Goal: Task Accomplishment & Management: Manage account settings

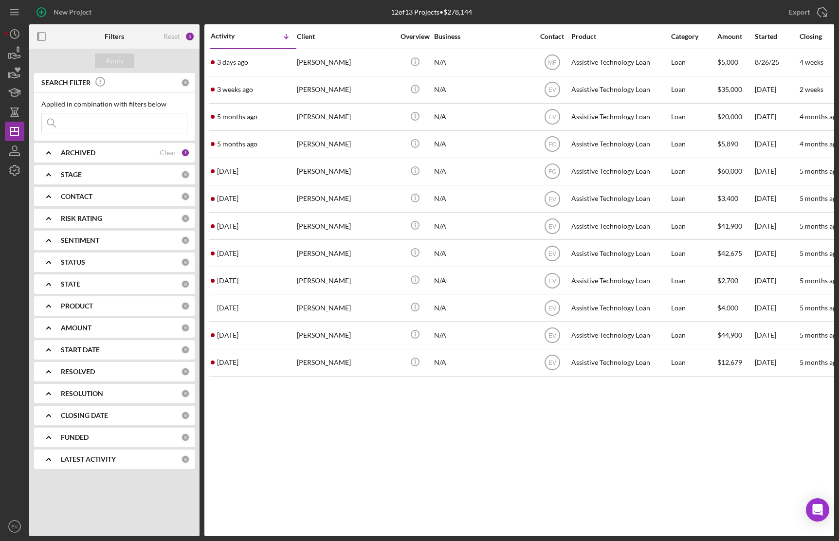
click at [86, 150] on b "ARCHIVED" at bounding box center [78, 153] width 35 height 8
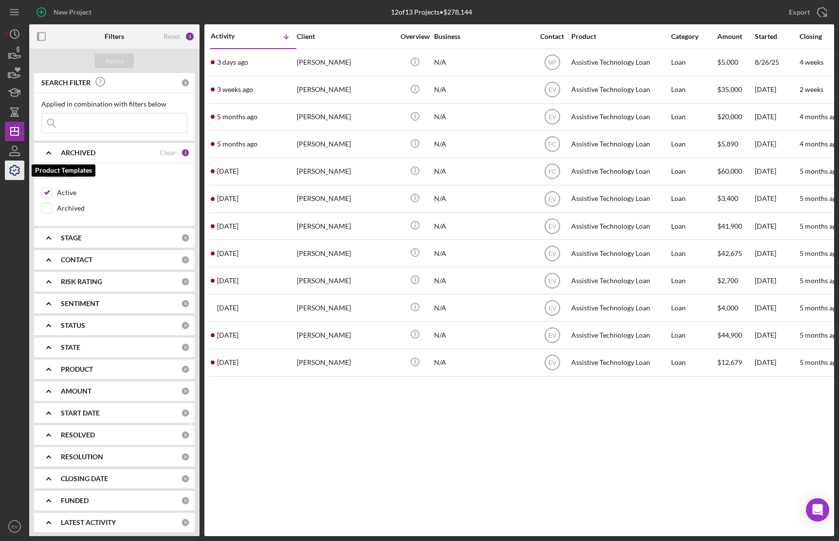
click at [18, 172] on icon "button" at bounding box center [14, 170] width 24 height 24
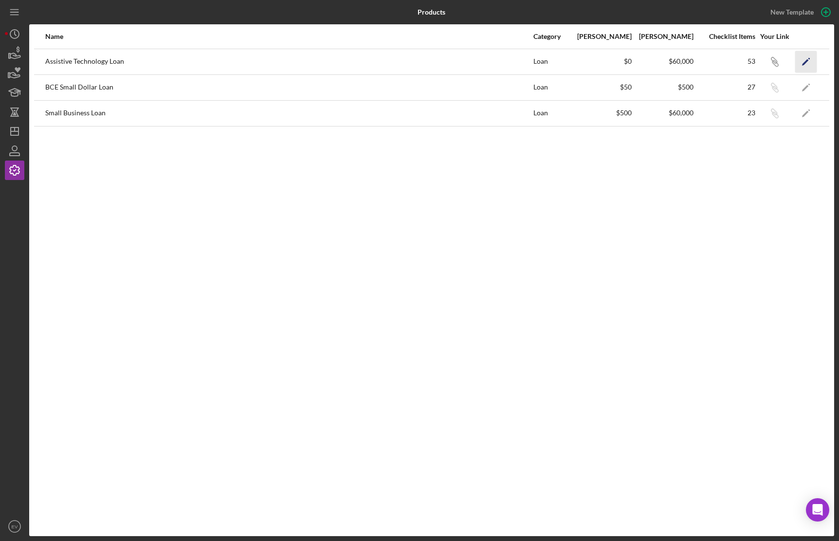
click at [725, 66] on icon "Icon/Edit" at bounding box center [806, 62] width 22 height 22
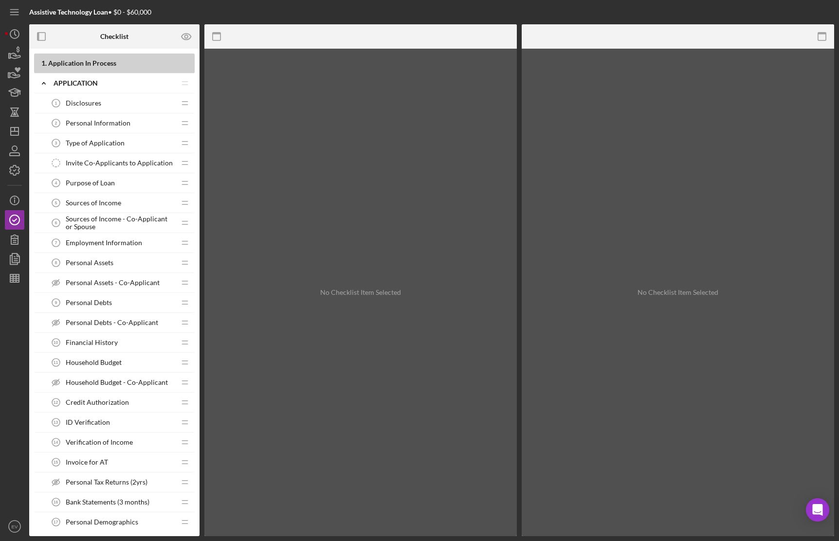
scroll to position [6, 0]
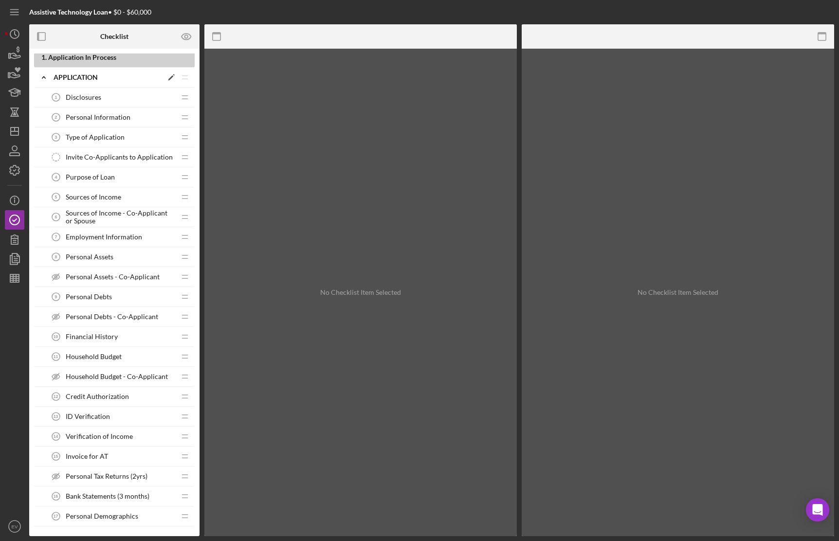
click at [44, 80] on icon "Icon/Expander" at bounding box center [43, 77] width 19 height 19
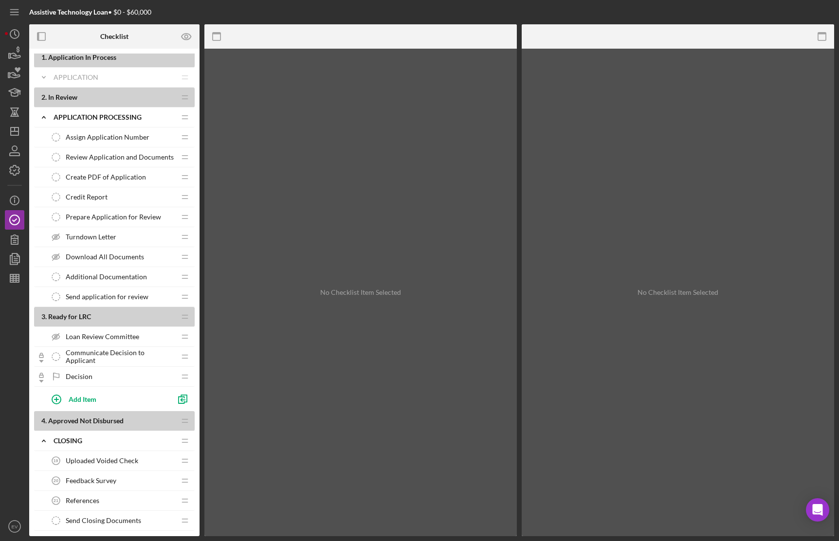
click at [89, 142] on div "Assign Application Number Assign Application Number" at bounding box center [110, 136] width 129 height 19
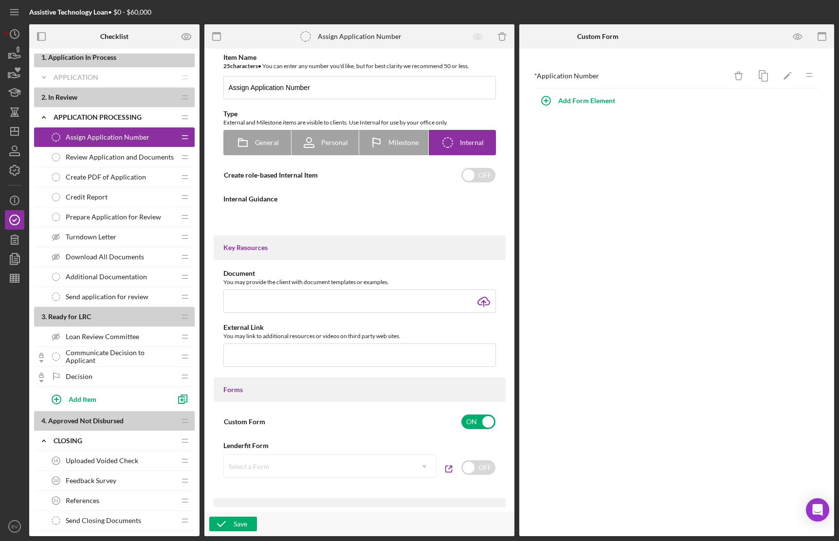
type textarea "<div>[PERSON_NAME]: please assign an Application Number to the application usin…"
click at [91, 157] on span "Review Application and Documents" at bounding box center [120, 157] width 108 height 8
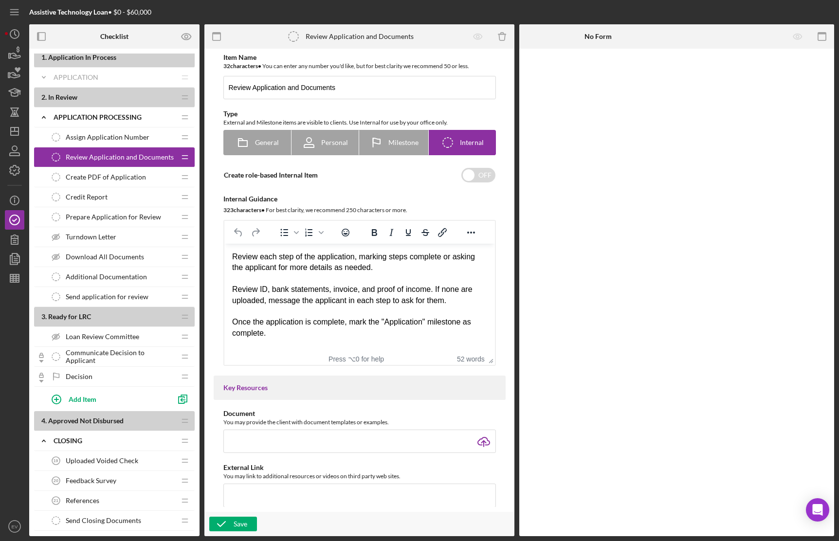
click at [118, 152] on div "Review Application and Documents Review Application and Documents" at bounding box center [110, 156] width 129 height 19
click at [128, 139] on span "Assign Application Number" at bounding box center [108, 137] width 84 height 8
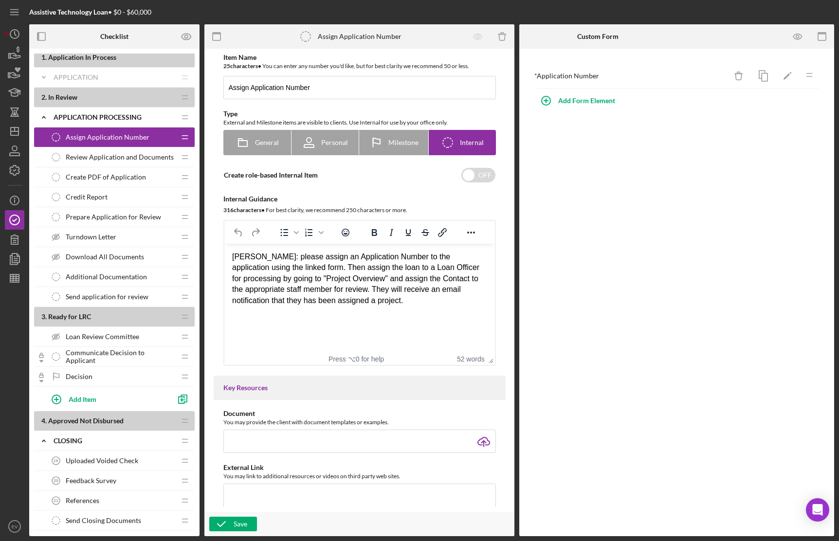
click at [120, 159] on span "Review Application and Documents" at bounding box center [120, 157] width 108 height 8
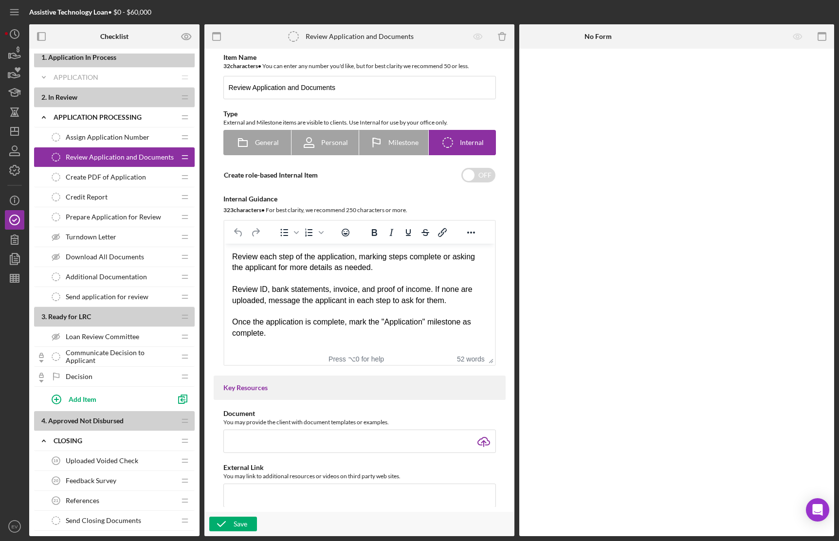
click at [124, 143] on div "Assign Application Number Assign Application Number" at bounding box center [110, 136] width 129 height 19
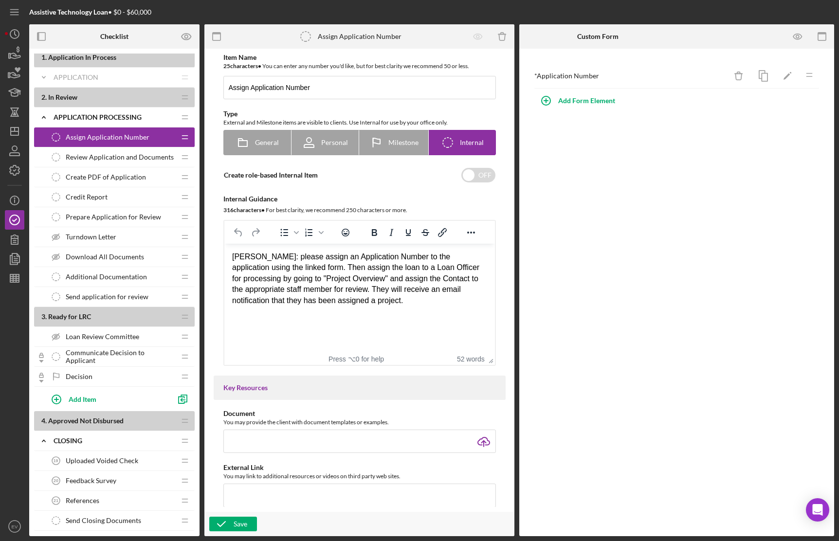
click at [116, 180] on span "Create PDF of Application" at bounding box center [106, 177] width 80 height 8
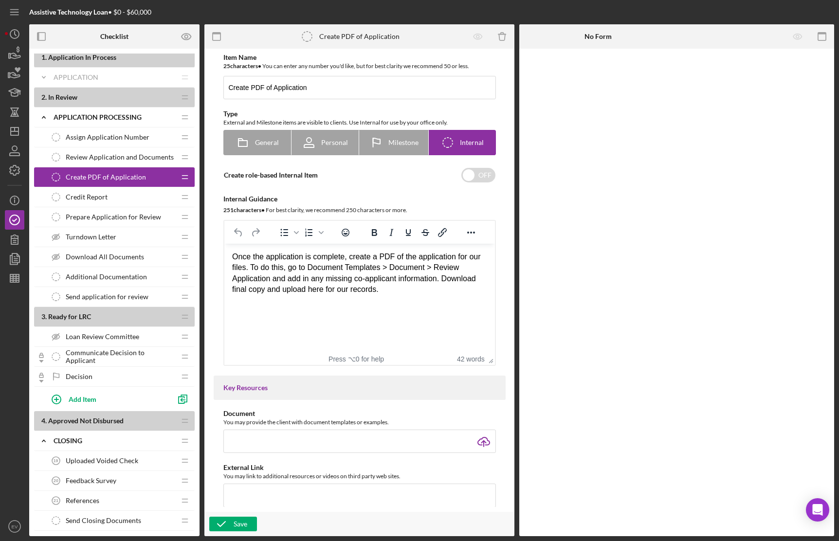
click at [114, 196] on div "Credit Report Credit Report" at bounding box center [110, 196] width 129 height 19
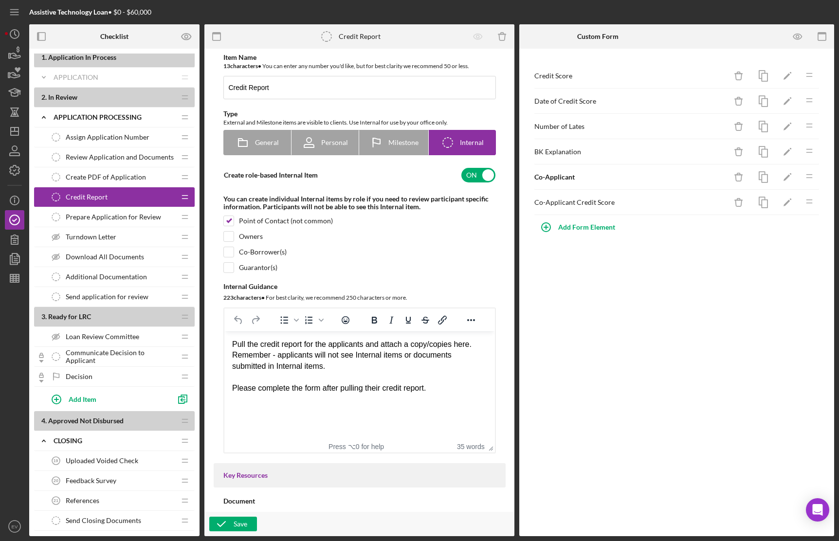
click at [108, 216] on span "Prepare Application for Review" at bounding box center [113, 217] width 95 height 8
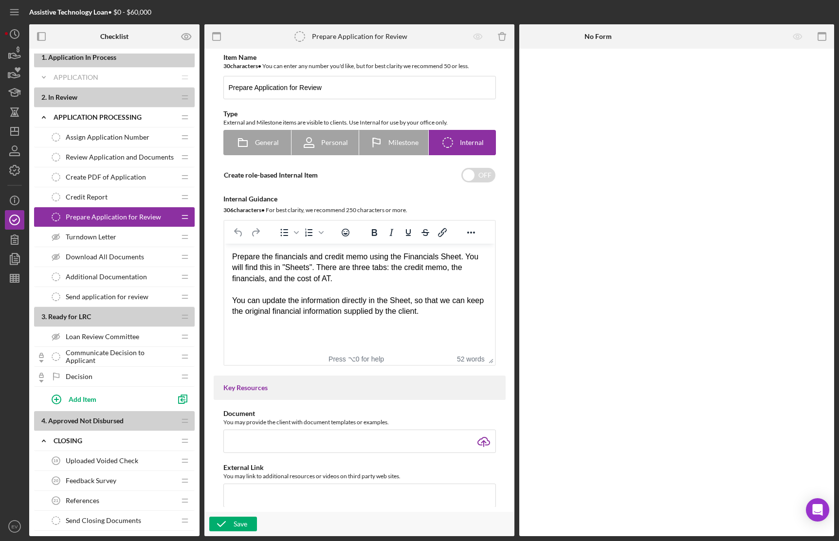
click at [119, 197] on div "Credit Report Credit Report" at bounding box center [110, 196] width 129 height 19
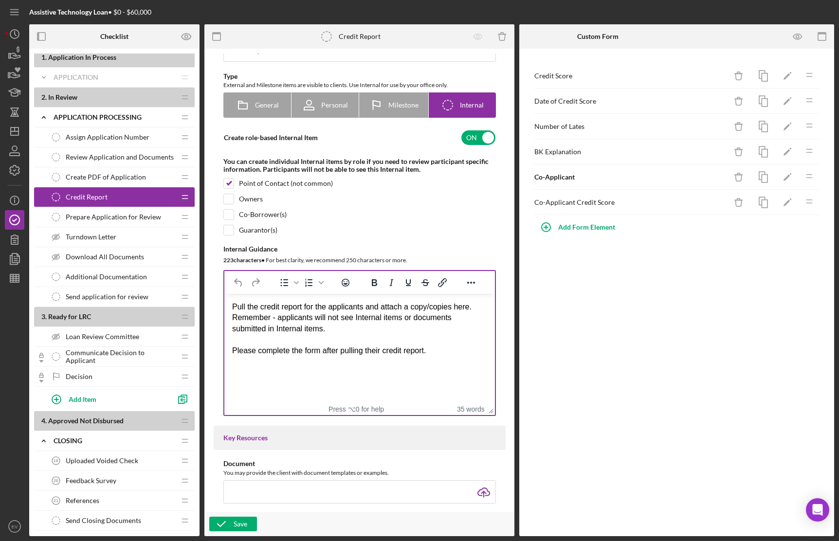
scroll to position [44, 0]
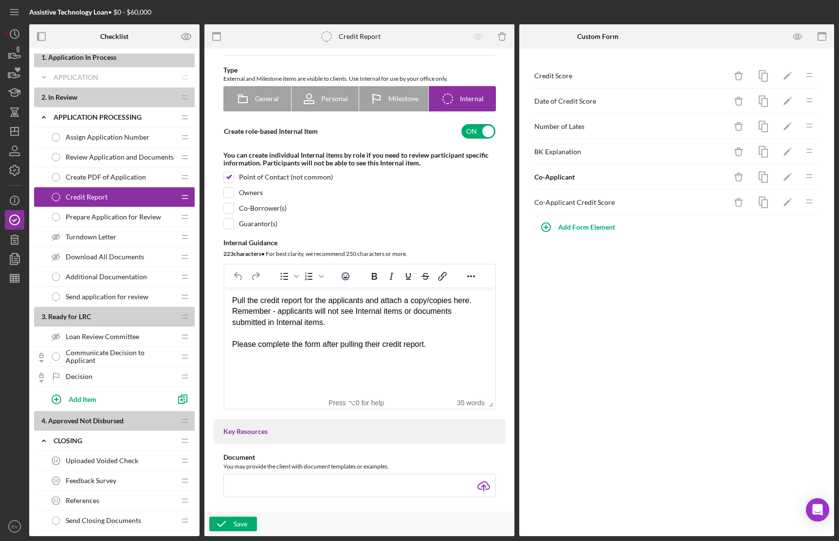
click at [113, 221] on div "Prepare Application for Review Prepare Application for Review" at bounding box center [110, 216] width 129 height 19
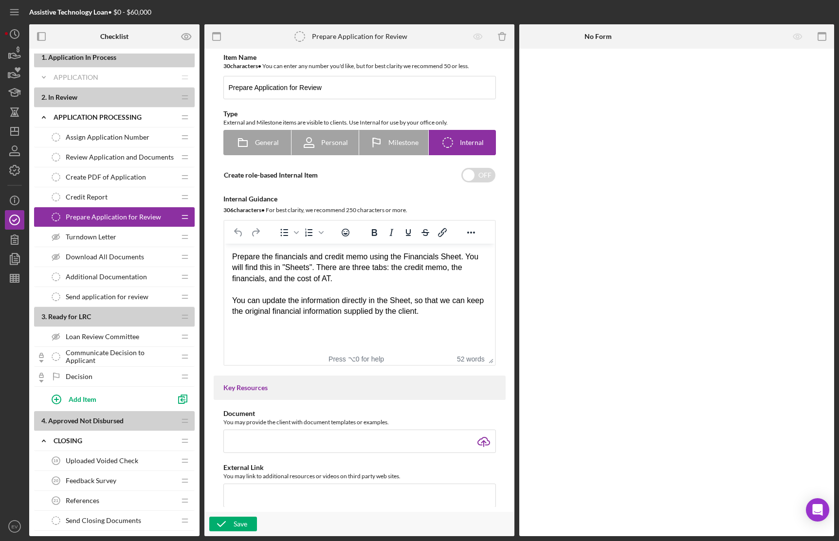
click at [117, 236] on div "Turndown Letter Turndown Letter" at bounding box center [110, 236] width 129 height 19
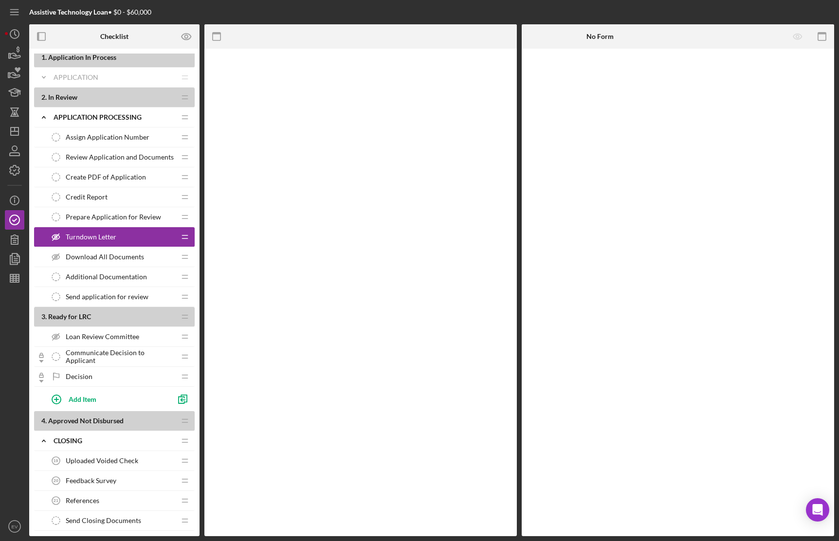
click at [118, 257] on span "Download All Documents" at bounding box center [105, 257] width 78 height 8
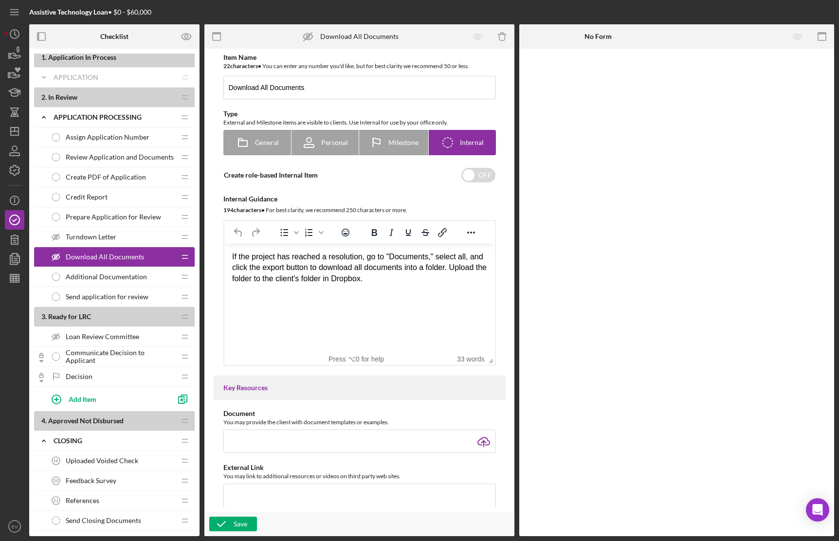
click at [122, 279] on span "Additional Documentation" at bounding box center [106, 277] width 81 height 8
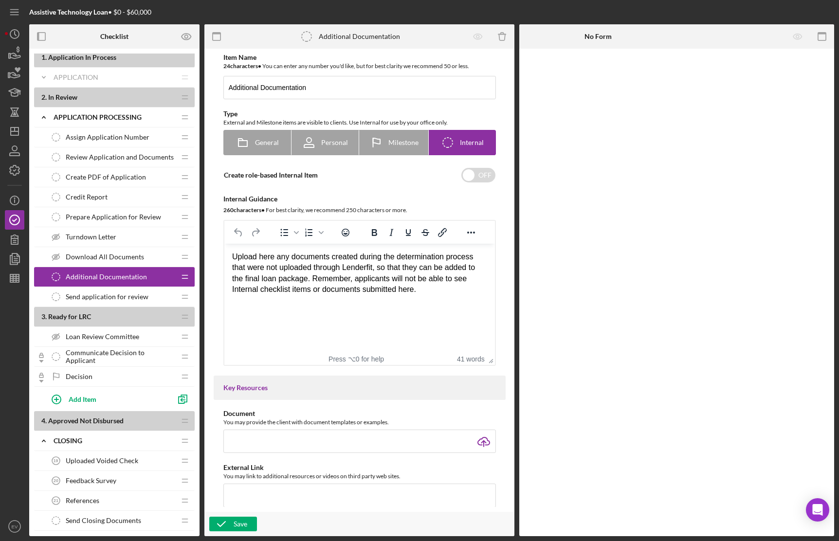
click at [122, 293] on span "Send application for review" at bounding box center [107, 297] width 83 height 8
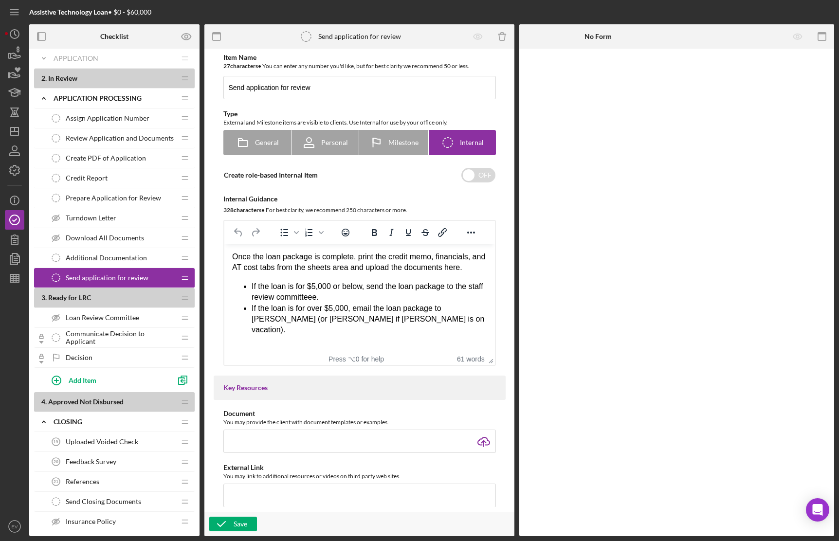
scroll to position [37, 0]
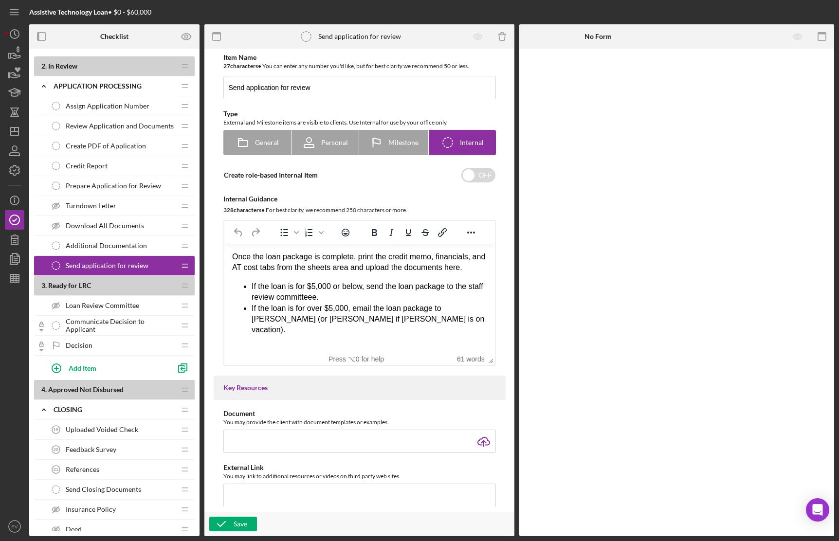
click at [122, 303] on span "Loan Review Committee" at bounding box center [102, 306] width 73 height 8
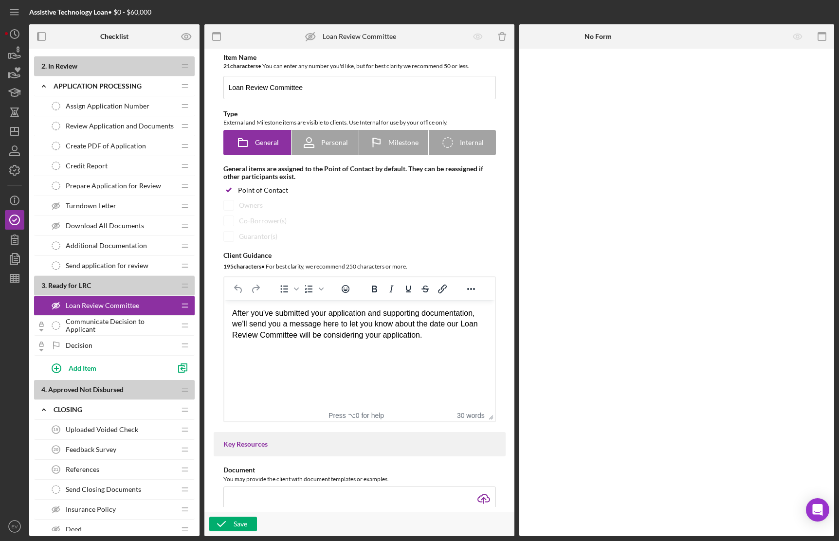
click at [118, 270] on div "Send application for review Send application for review" at bounding box center [110, 265] width 129 height 19
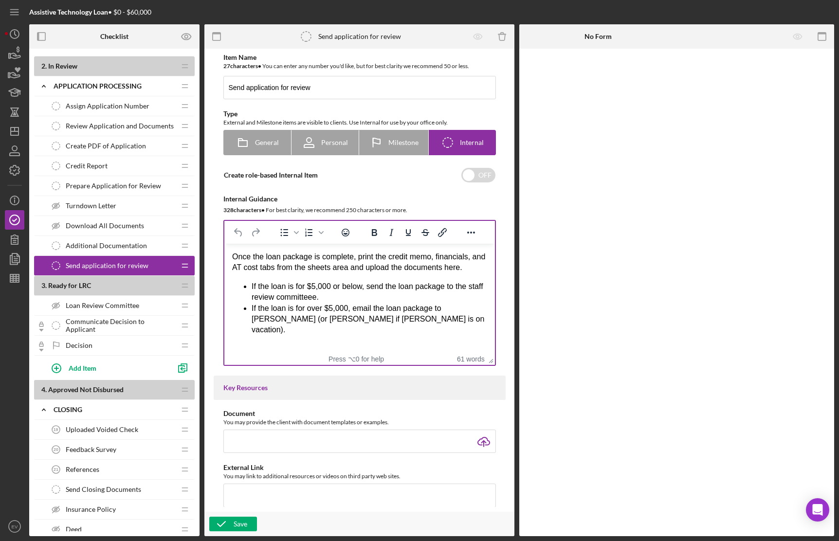
click at [374, 321] on li "If the loan is for over $5,000, email the loan package to [PERSON_NAME] (or [PE…" at bounding box center [368, 319] width 235 height 33
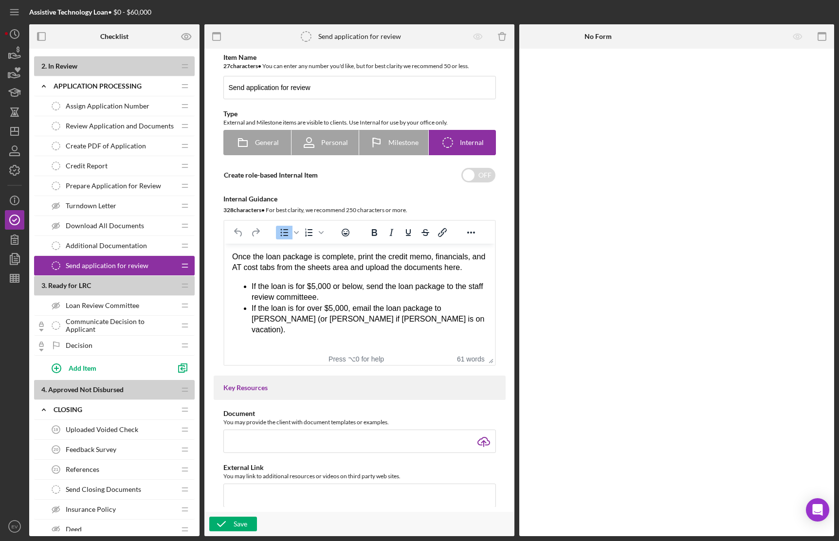
click at [105, 304] on span "Loan Review Committee" at bounding box center [102, 306] width 73 height 8
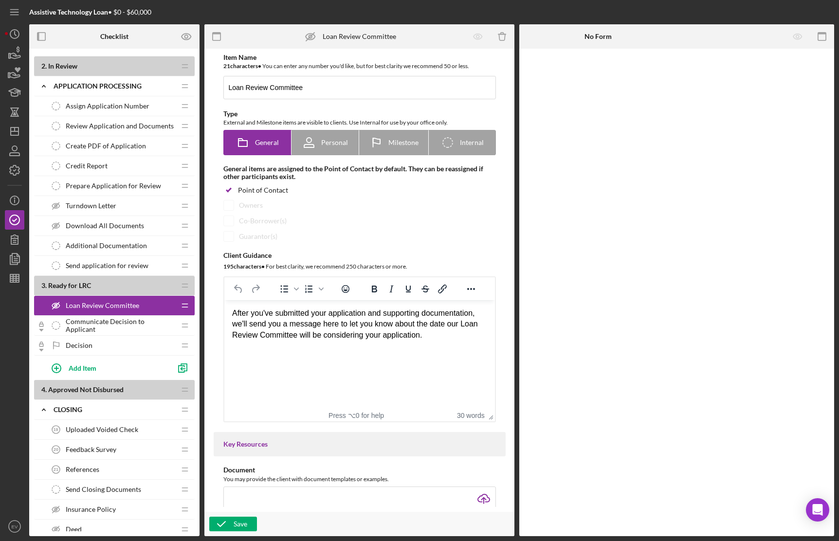
click at [101, 325] on span "Communicate Decision to Applicant" at bounding box center [120, 326] width 109 height 16
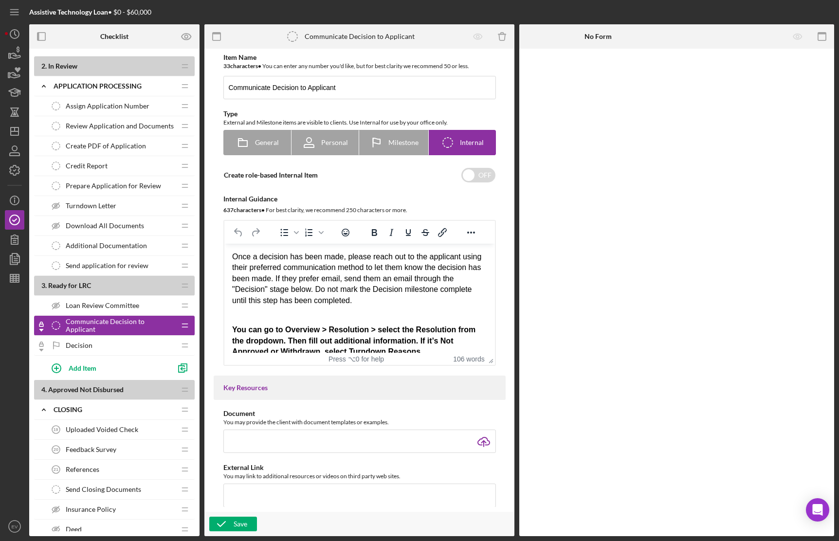
click at [95, 339] on div "Decision Decision" at bounding box center [110, 345] width 129 height 19
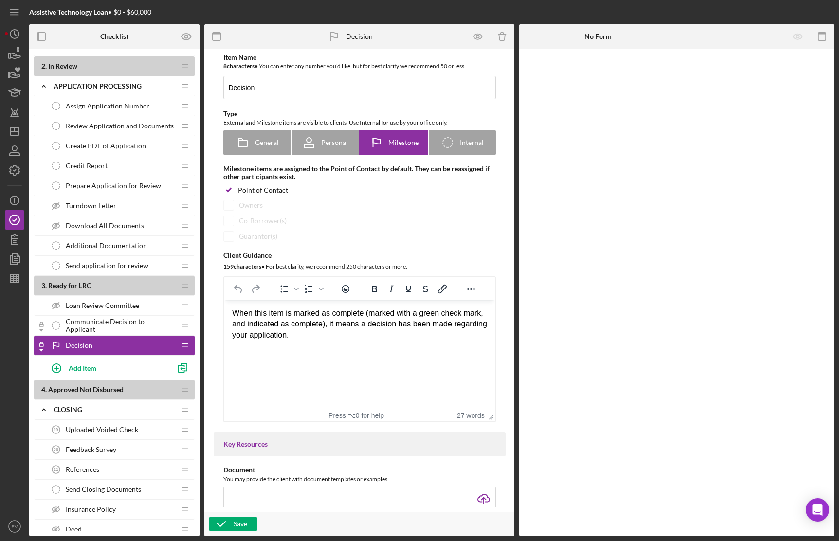
click at [90, 328] on span "Communicate Decision to Applicant" at bounding box center [120, 326] width 109 height 16
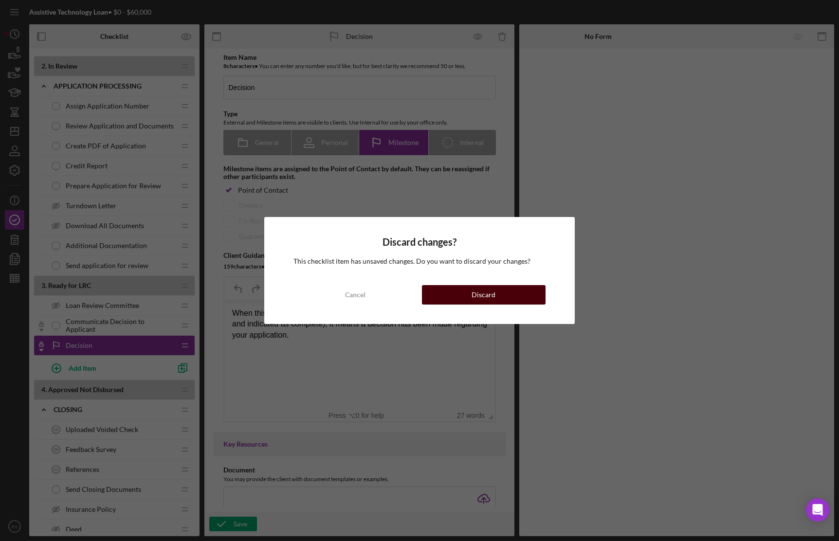
click at [487, 298] on div "Discard" at bounding box center [483, 294] width 24 height 19
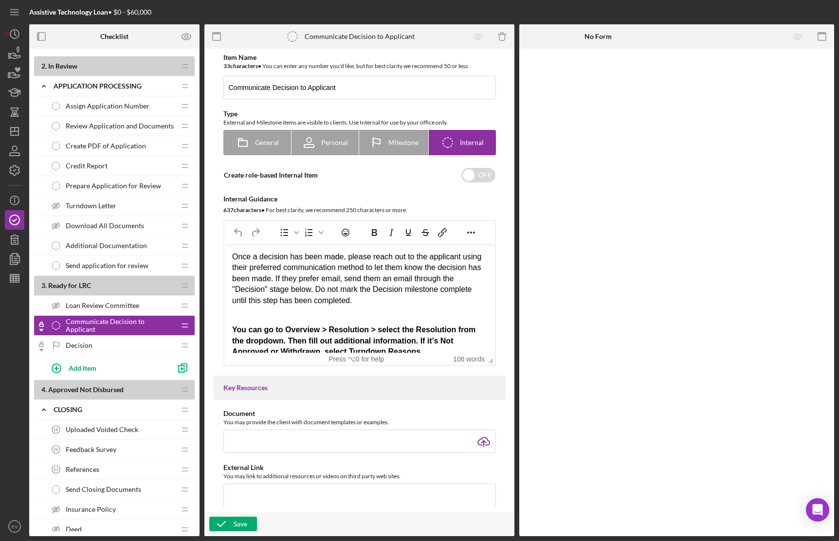
click at [113, 342] on div "Decision Decision" at bounding box center [110, 345] width 129 height 19
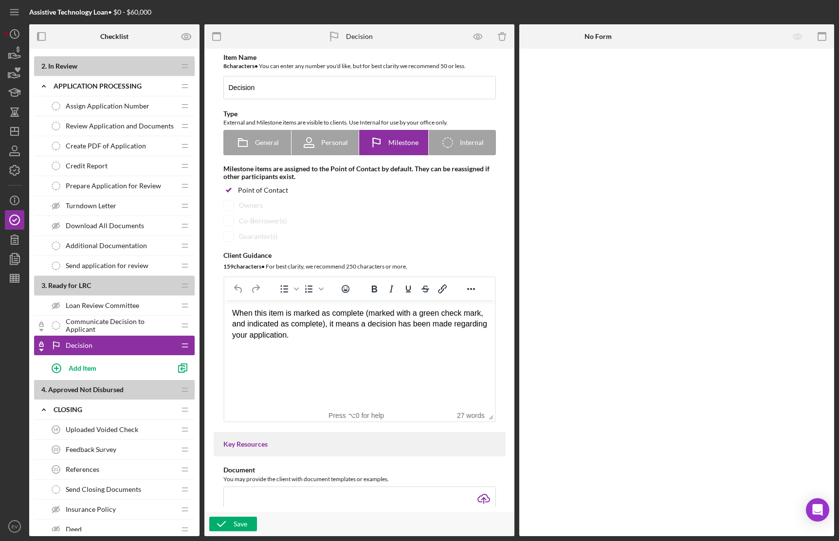
click at [114, 327] on span "Communicate Decision to Applicant" at bounding box center [120, 326] width 109 height 16
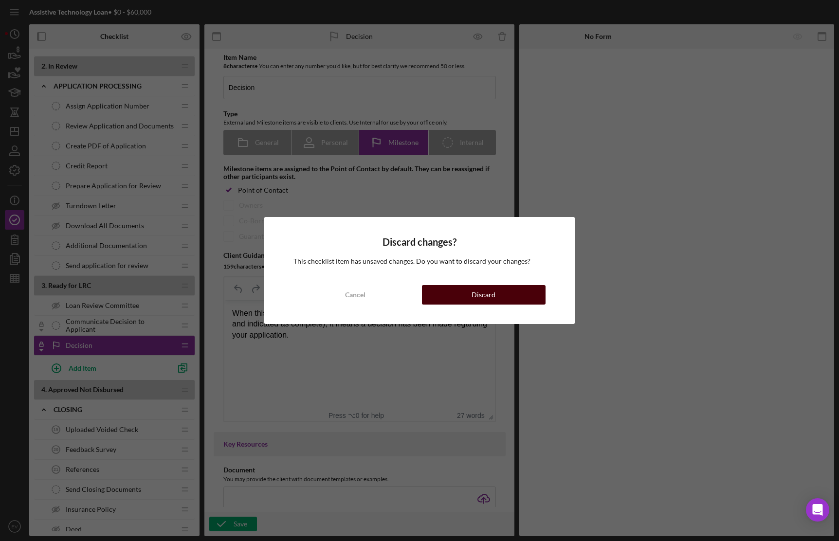
click at [487, 297] on div "Discard" at bounding box center [483, 294] width 24 height 19
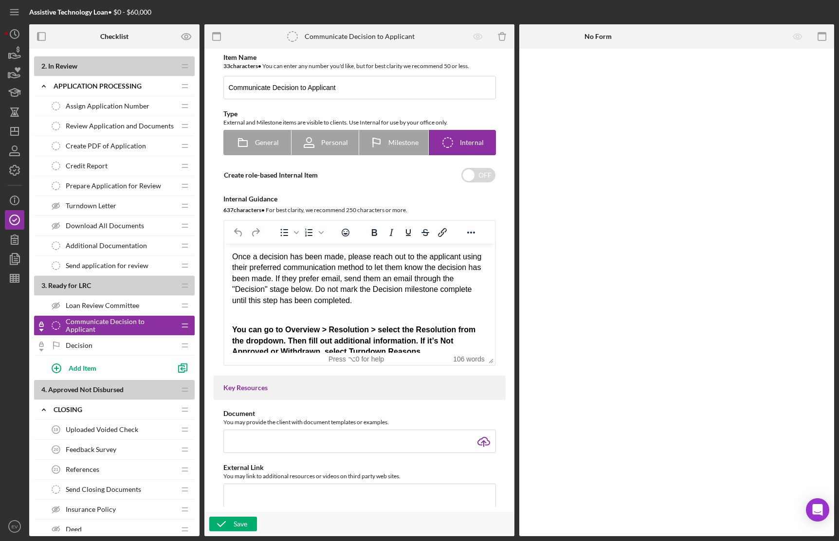
click at [134, 337] on div "Decision Decision" at bounding box center [110, 345] width 129 height 19
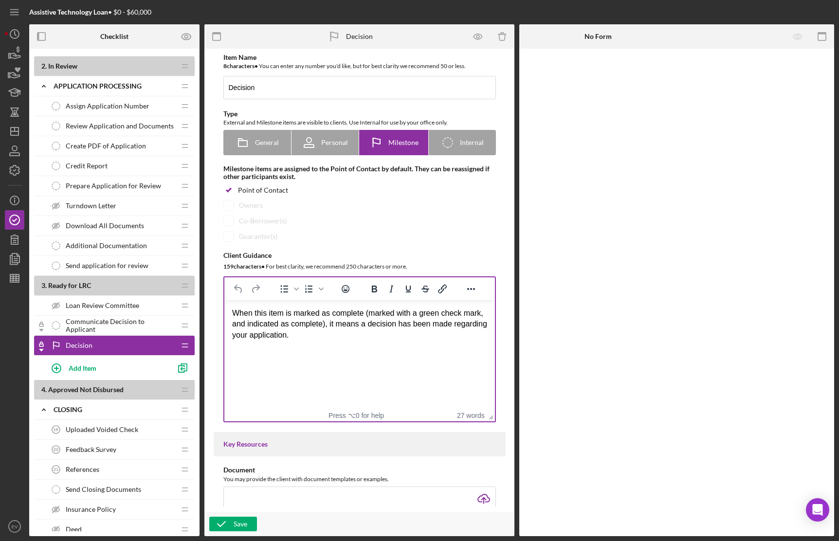
click at [342, 329] on div "When this item is marked as complete (marked with a green check mark, and indic…" at bounding box center [359, 324] width 255 height 33
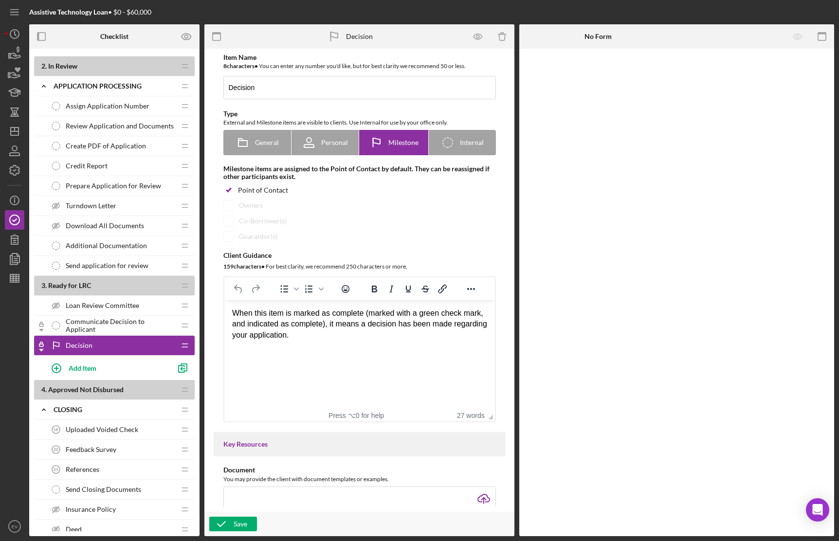
click at [357, 339] on div "When this item is marked as complete (marked with a green check mark, and indic…" at bounding box center [359, 324] width 255 height 33
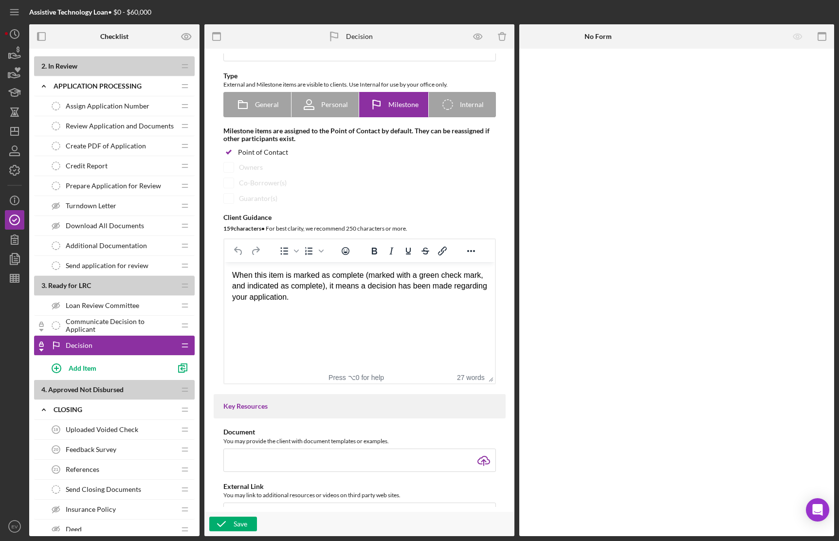
scroll to position [51, 0]
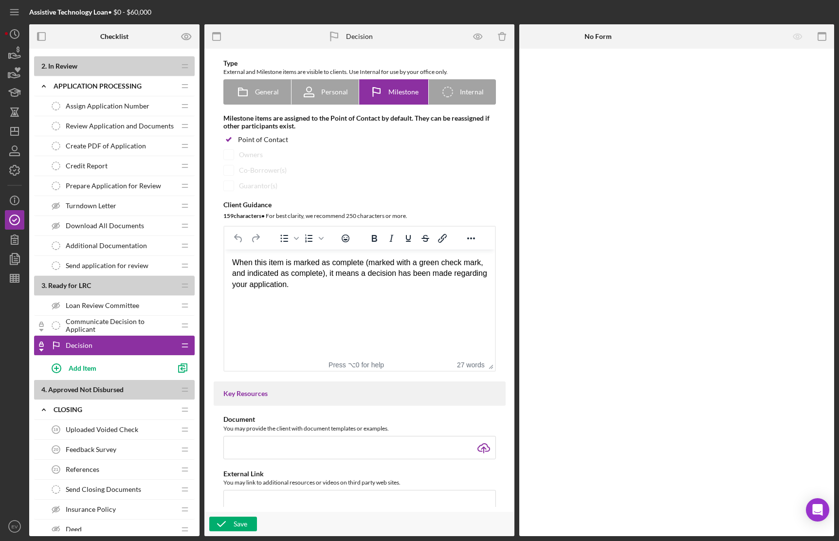
click at [362, 287] on div "When this item is marked as complete (marked with a green check mark, and indic…" at bounding box center [359, 273] width 255 height 33
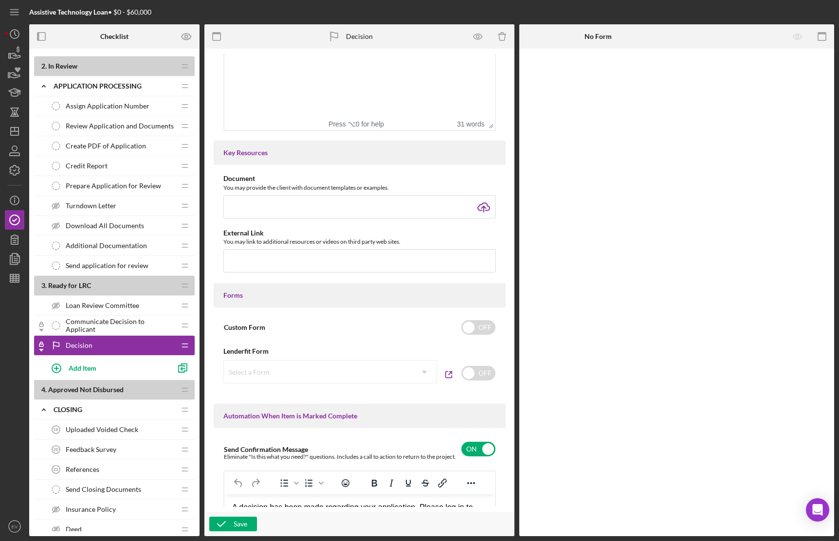
scroll to position [123, 0]
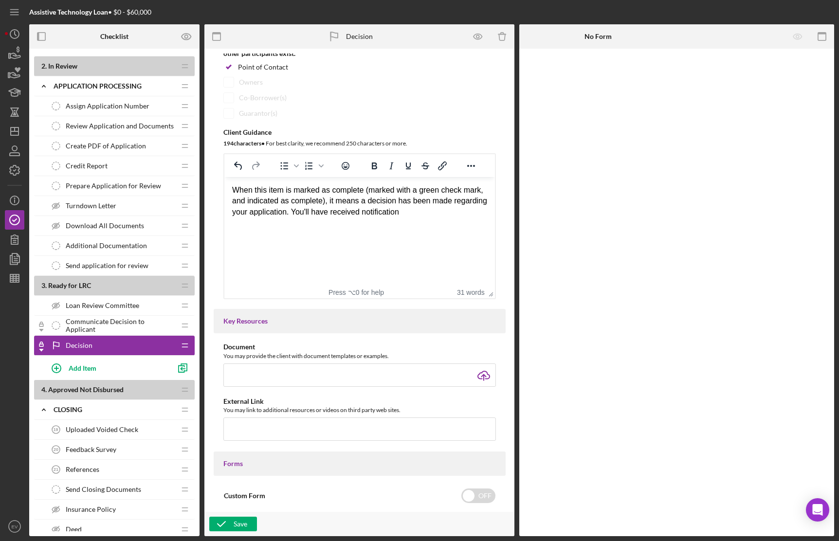
drag, startPoint x: 456, startPoint y: 212, endPoint x: 330, endPoint y: 214, distance: 126.5
click at [330, 214] on div "When this item is marked as complete (marked with a green check mark, and indic…" at bounding box center [359, 201] width 255 height 33
click at [328, 214] on div "When this item is marked as complete (marked with a green check mark, and indic…" at bounding box center [359, 201] width 255 height 33
drag, startPoint x: 328, startPoint y: 214, endPoint x: 456, endPoint y: 220, distance: 128.1
click at [456, 220] on html "When this item is marked as complete (marked with a green check mark, and indic…" at bounding box center [359, 201] width 270 height 48
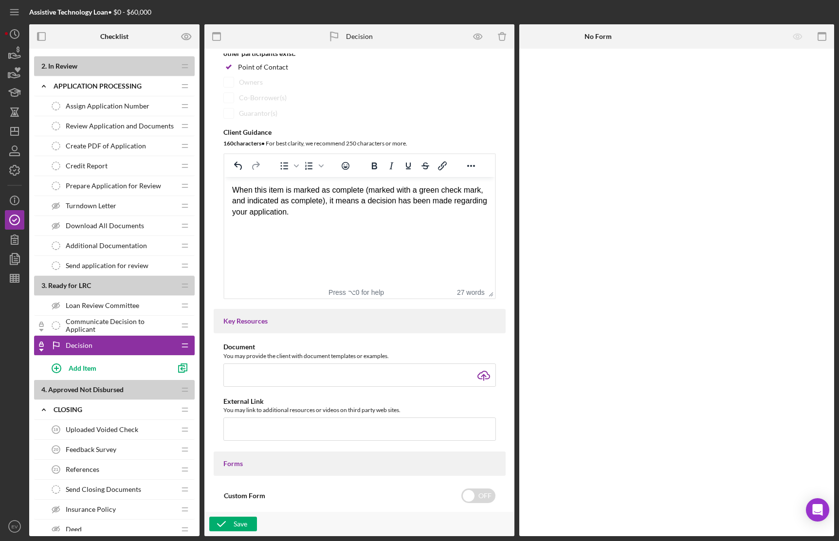
click at [113, 432] on span "Uploaded Voided Check" at bounding box center [102, 430] width 72 height 8
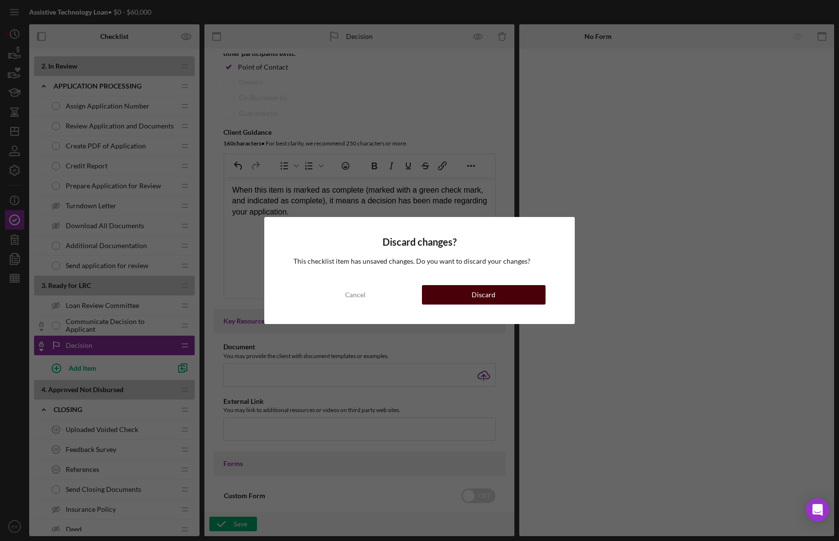
click at [491, 298] on div "Discard" at bounding box center [483, 294] width 24 height 19
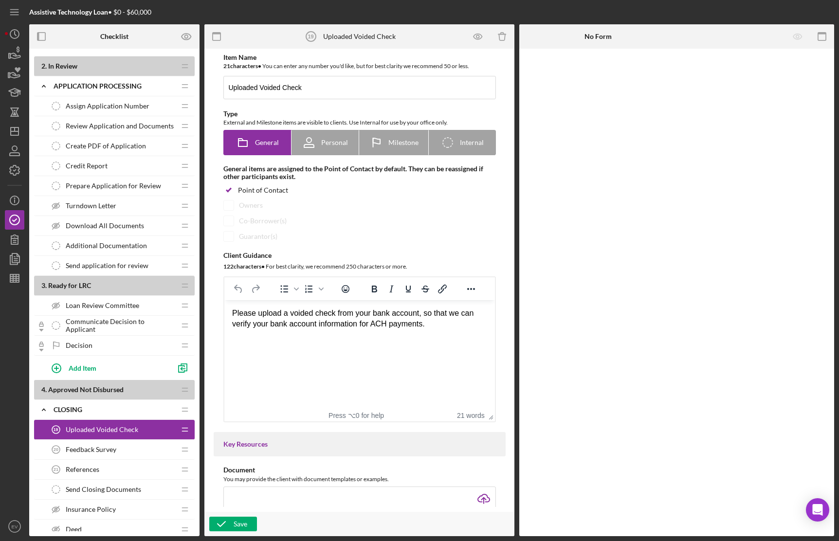
click at [100, 451] on span "Feedback Survey" at bounding box center [91, 450] width 51 height 8
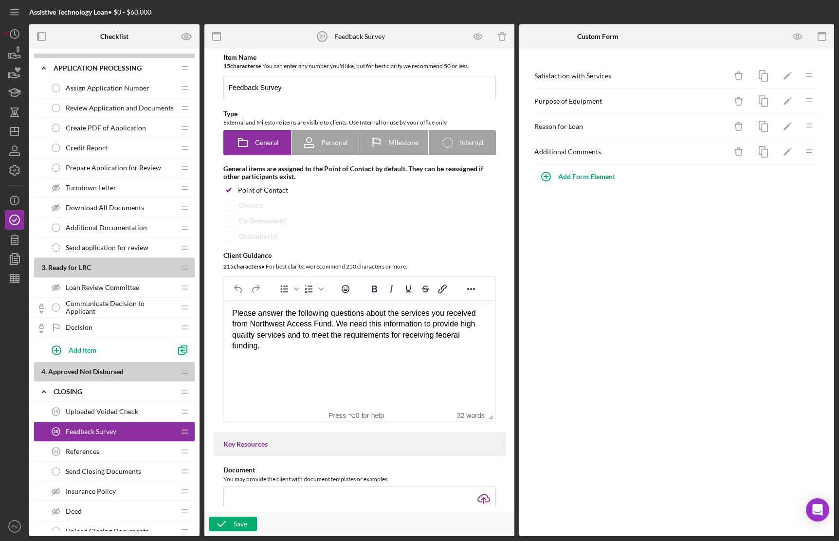
scroll to position [68, 0]
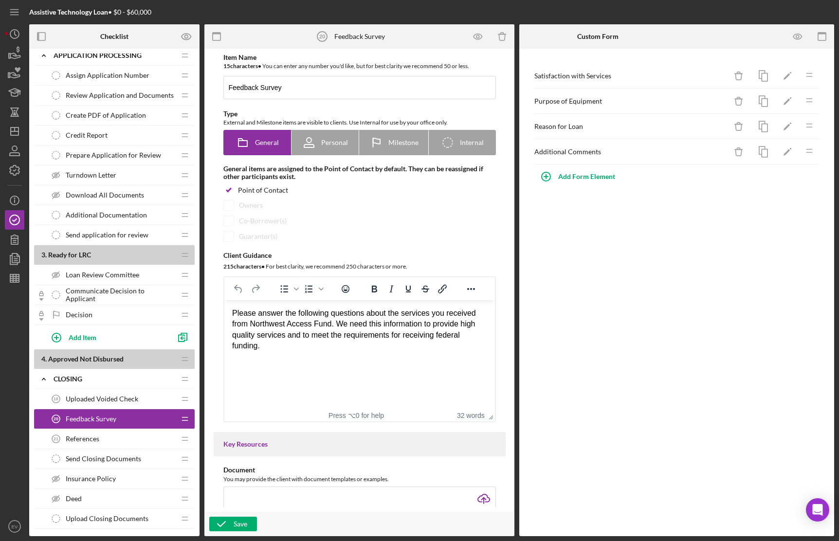
click at [102, 437] on div "References 21 References" at bounding box center [110, 438] width 129 height 19
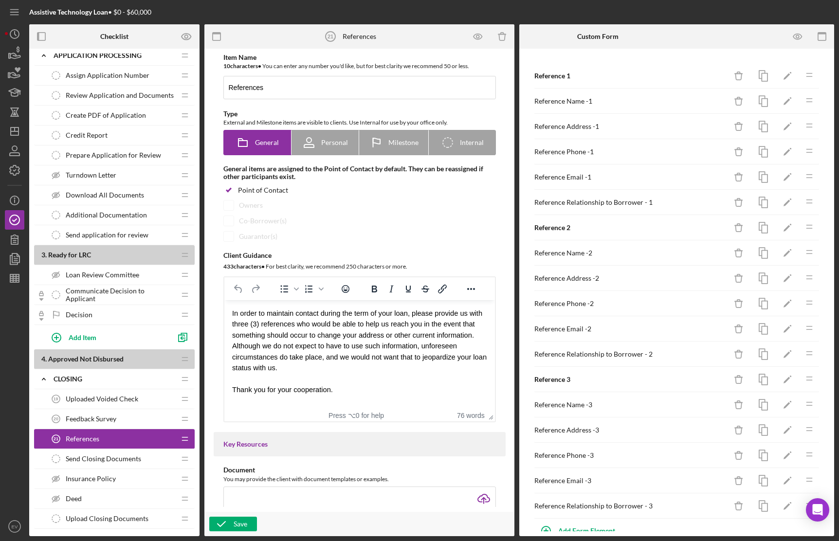
click at [102, 463] on div "Send Closing Documents Send Closing Documents" at bounding box center [110, 458] width 129 height 19
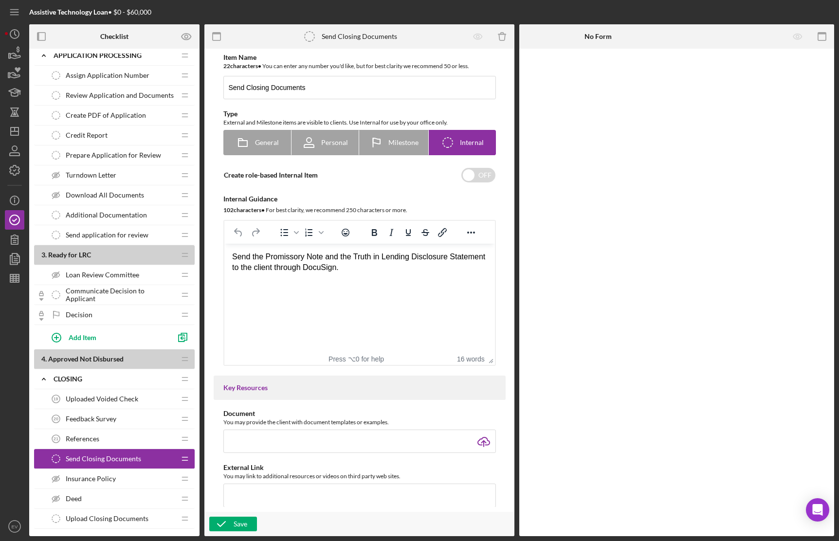
scroll to position [74, 0]
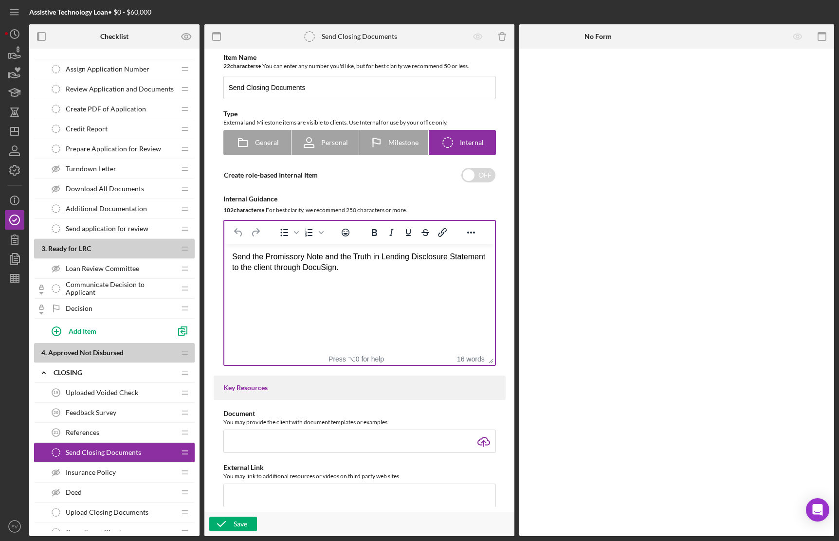
click at [402, 268] on div "Send the Promissory Note and the Truth in Lending Disclosure Statement to the c…" at bounding box center [359, 262] width 255 height 22
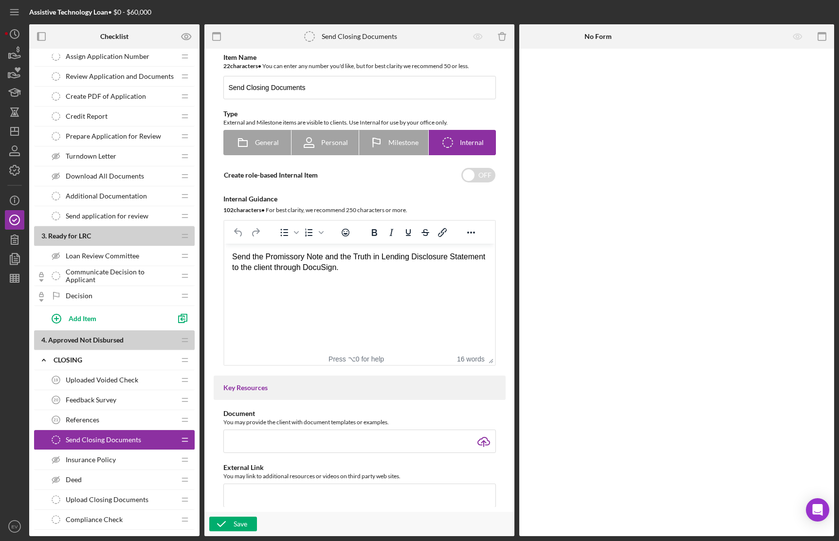
scroll to position [99, 0]
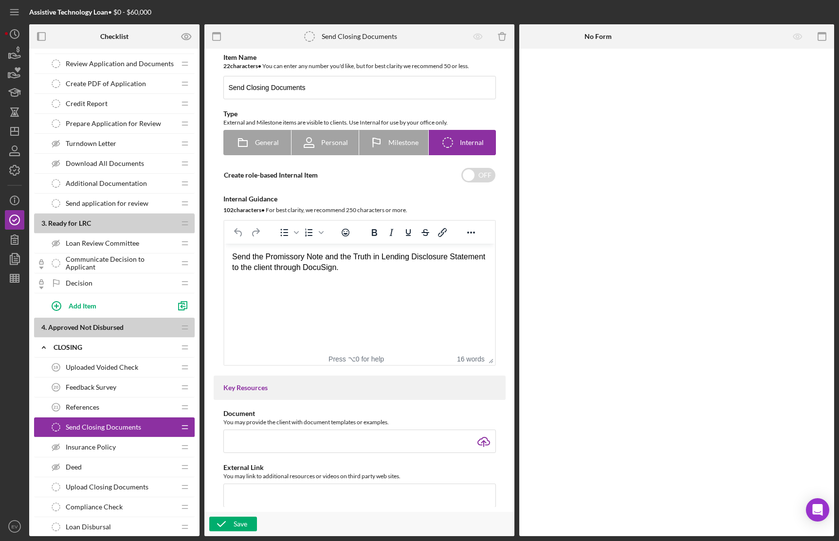
click at [403, 271] on div "Send the Promissory Note and the Truth in Lending Disclosure Statement to the c…" at bounding box center [359, 262] width 255 height 22
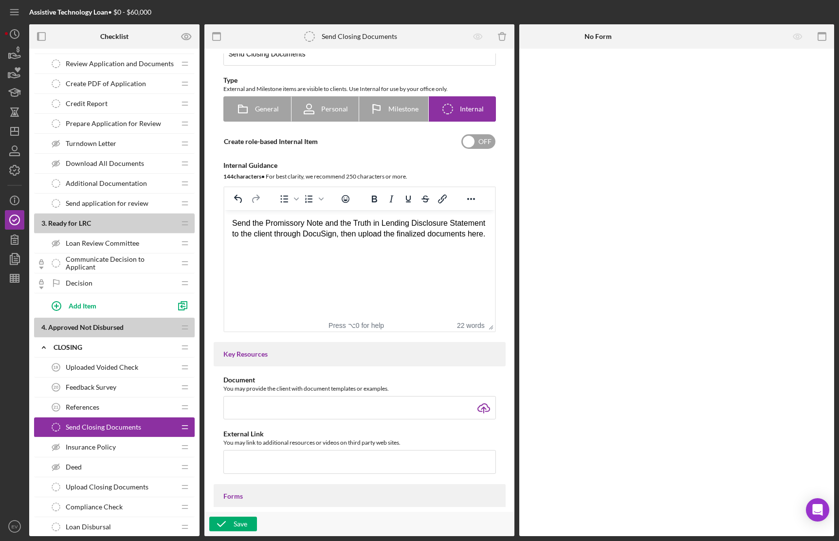
scroll to position [0, 0]
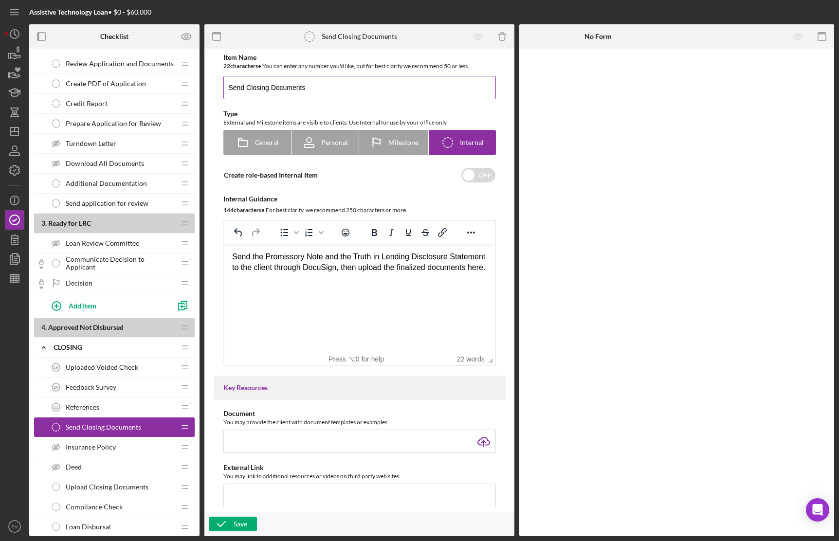
click at [234, 88] on input "Send Closing Documents" at bounding box center [359, 87] width 272 height 23
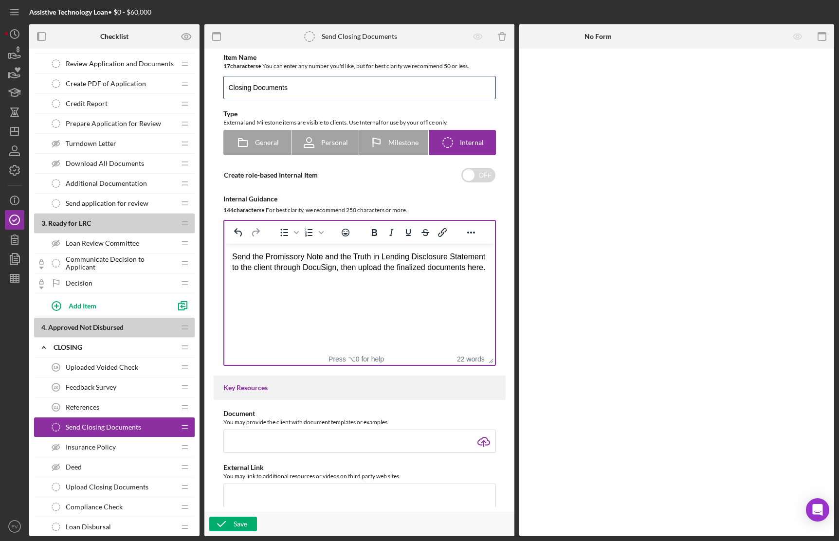
type input "Closing Documents"
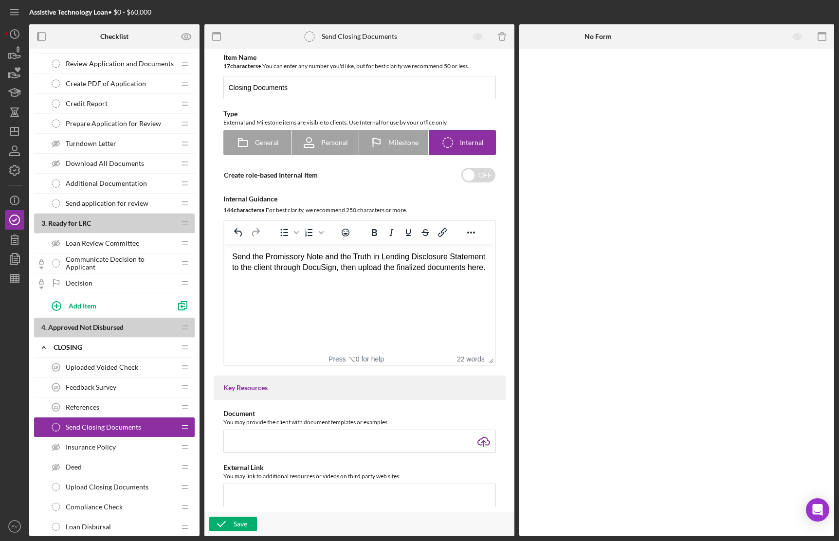
click at [319, 273] on div "Send the Promissory Note and the Truth in Lending Disclosure Statement to the c…" at bounding box center [359, 262] width 255 height 22
click at [229, 507] on icon "button" at bounding box center [221, 524] width 24 height 24
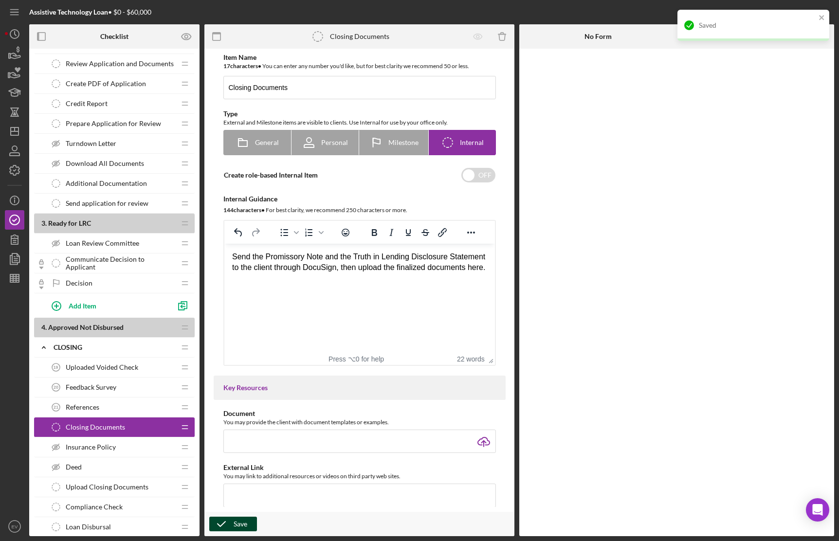
click at [100, 447] on span "Insurance Policy" at bounding box center [91, 447] width 50 height 8
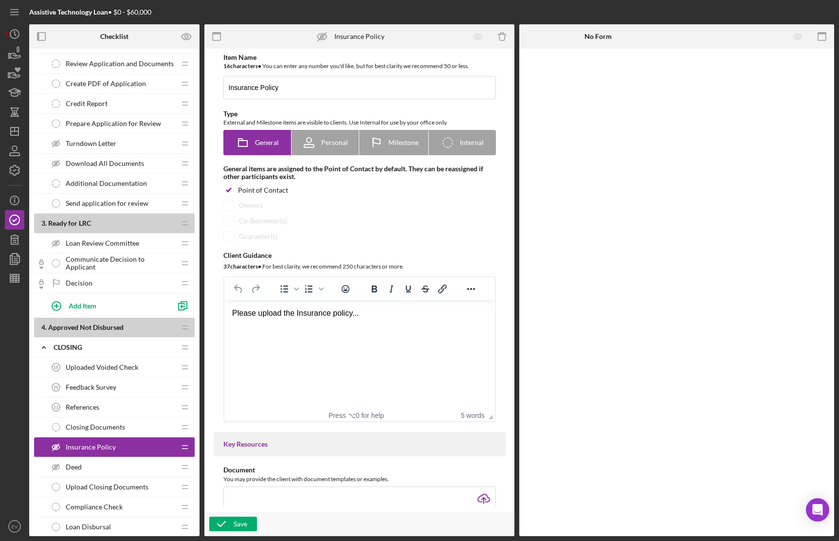
click at [101, 465] on div "[PERSON_NAME]" at bounding box center [110, 466] width 129 height 19
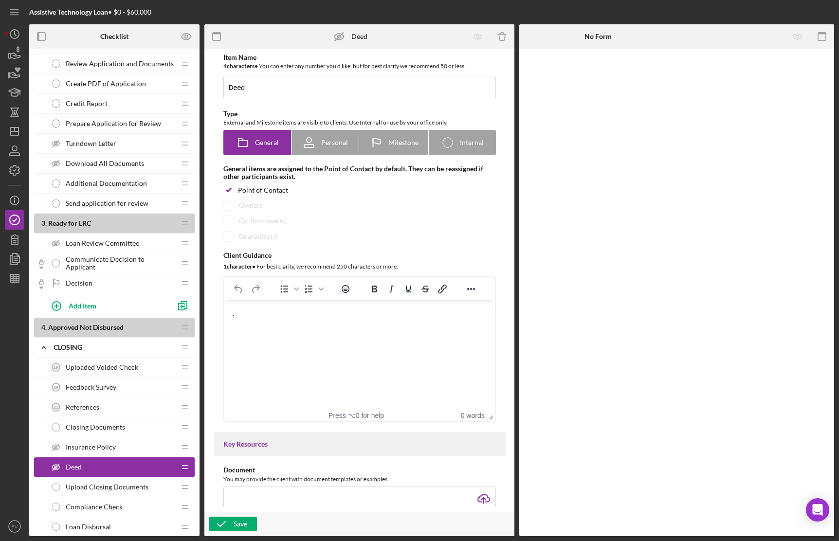
click at [108, 485] on span "Upload Closing Documents" at bounding box center [107, 487] width 83 height 8
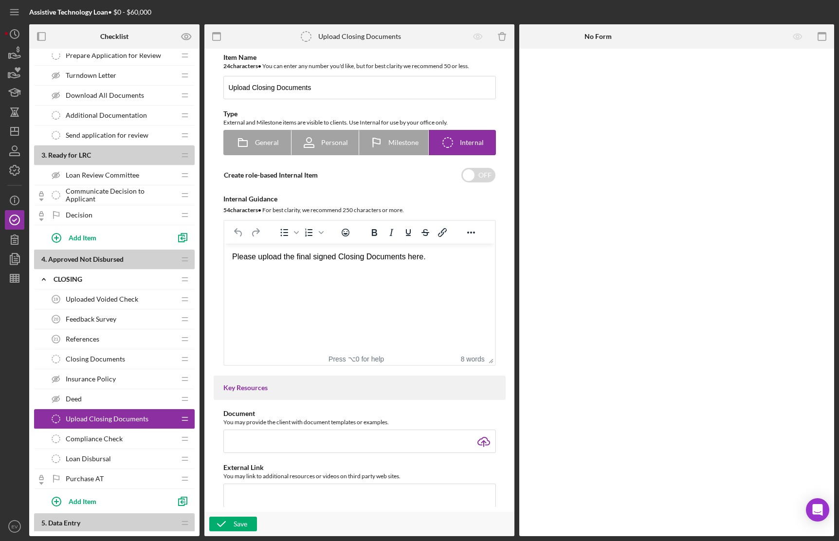
scroll to position [6, 0]
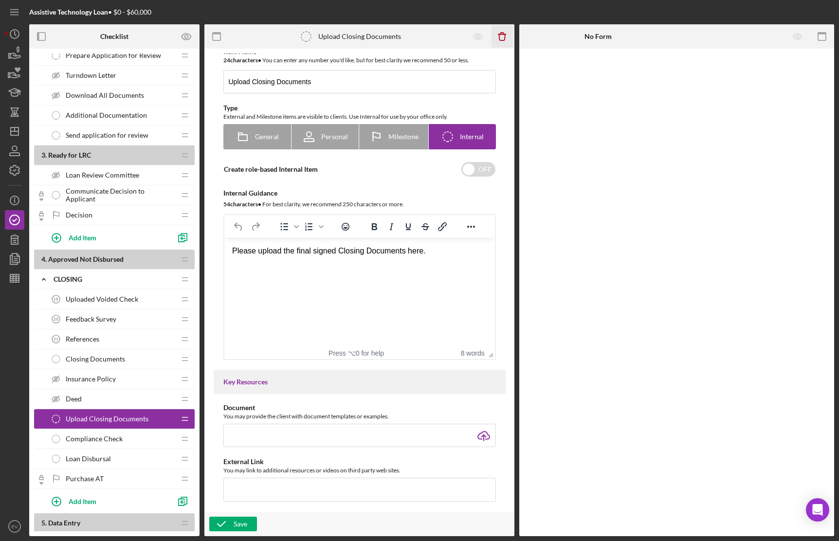
click at [502, 36] on icon "Icon/Delete" at bounding box center [502, 37] width 22 height 22
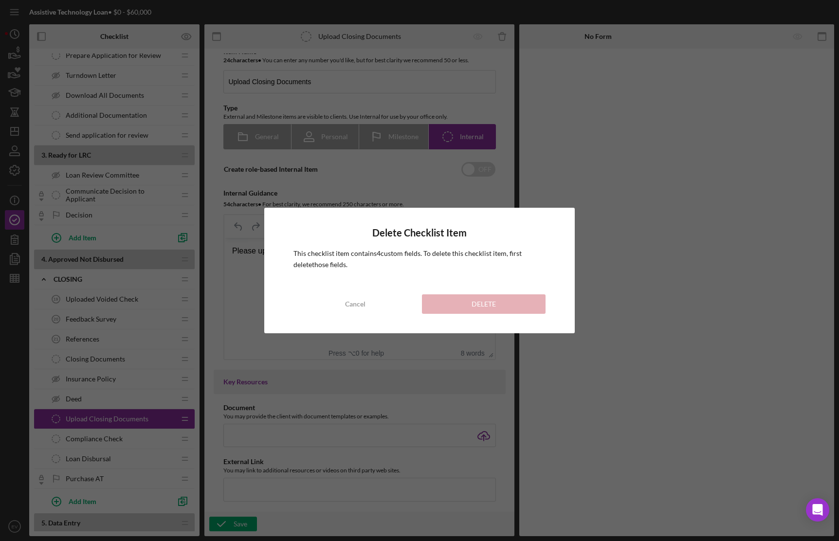
click at [475, 272] on div "This checklist item contains 4 custom field s . To delete this checklist item, …" at bounding box center [418, 261] width 251 height 27
click at [376, 306] on button "Cancel" at bounding box center [355, 303] width 124 height 19
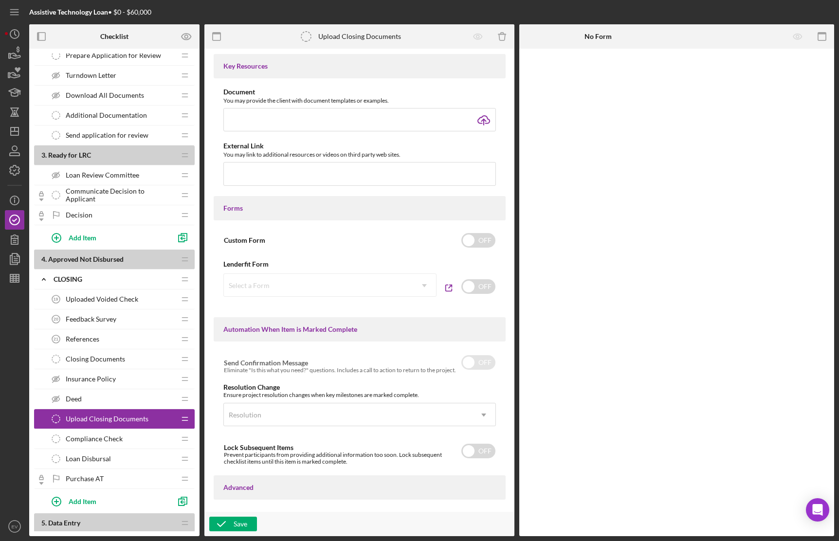
scroll to position [0, 0]
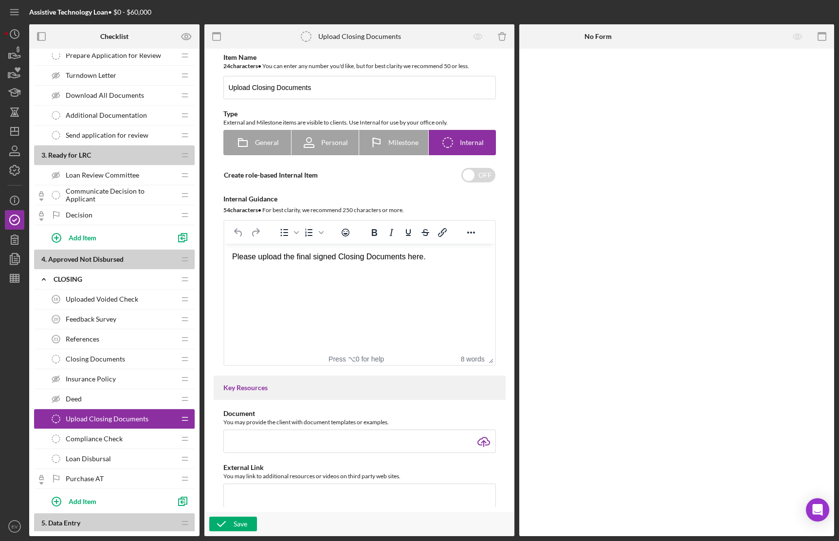
click at [363, 260] on div "Please upload the final signed Closing Documents here." at bounding box center [359, 256] width 255 height 11
click at [368, 200] on div "Internal Guidance" at bounding box center [359, 199] width 272 height 8
click at [357, 267] on html "Please upload the final signed Closing Documents here." at bounding box center [359, 257] width 270 height 26
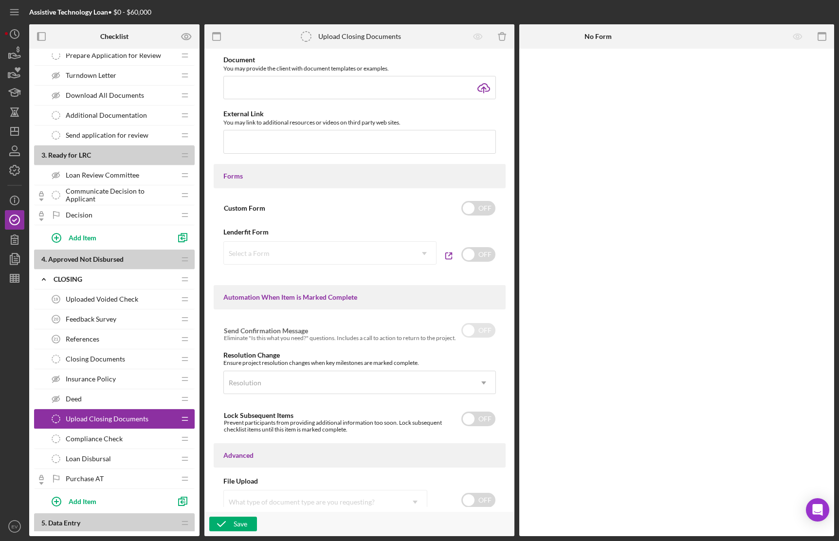
scroll to position [387, 0]
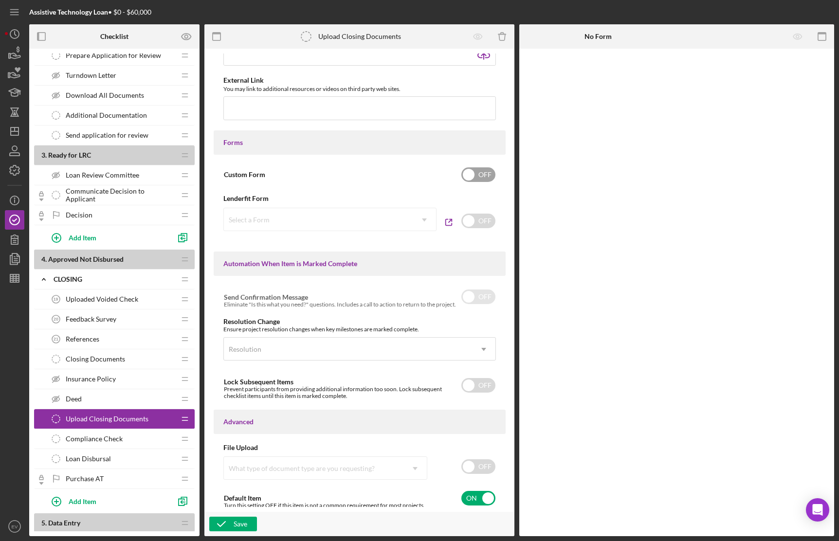
click at [469, 180] on input "checkbox" at bounding box center [478, 174] width 34 height 15
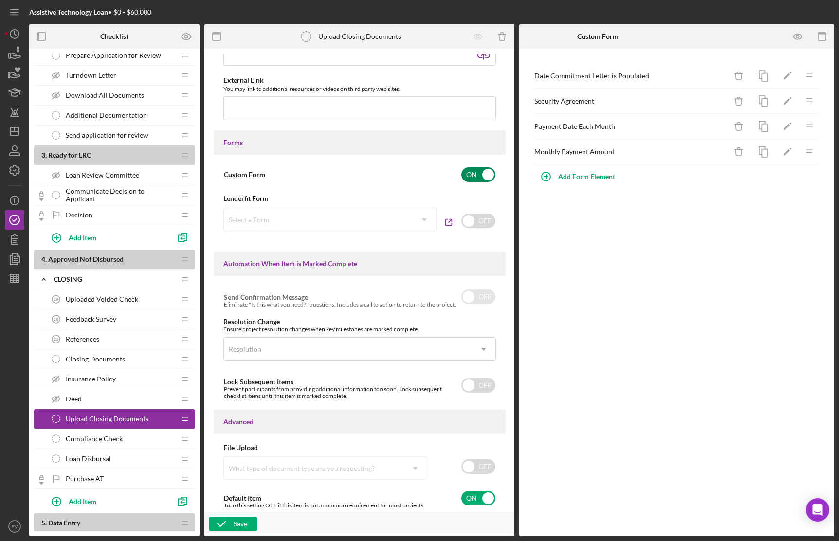
click at [477, 173] on input "checkbox" at bounding box center [478, 174] width 34 height 15
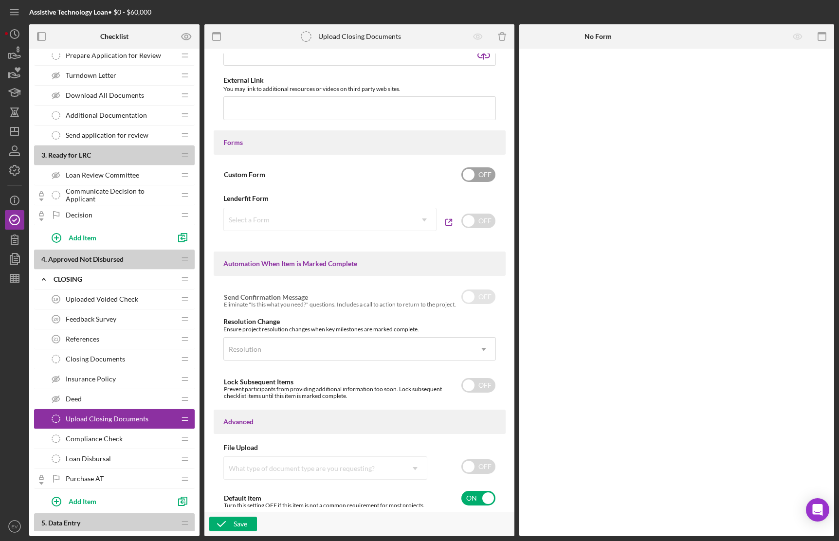
click at [474, 175] on input "checkbox" at bounding box center [478, 174] width 34 height 15
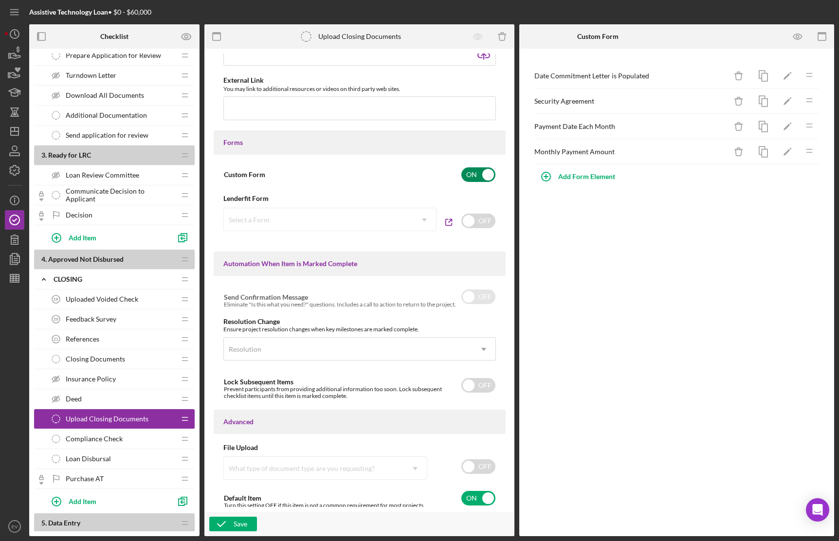
click at [474, 175] on input "checkbox" at bounding box center [478, 174] width 34 height 15
checkbox input "false"
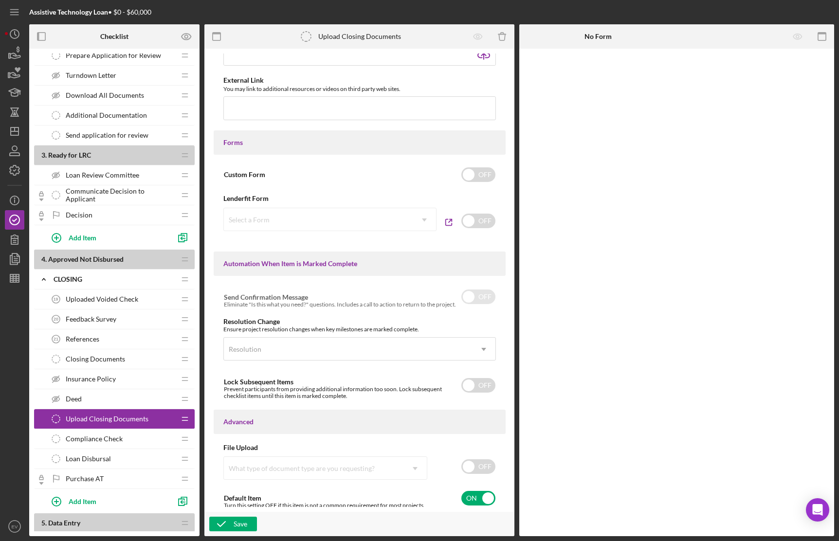
click at [119, 362] on span "Closing Documents" at bounding box center [95, 359] width 59 height 8
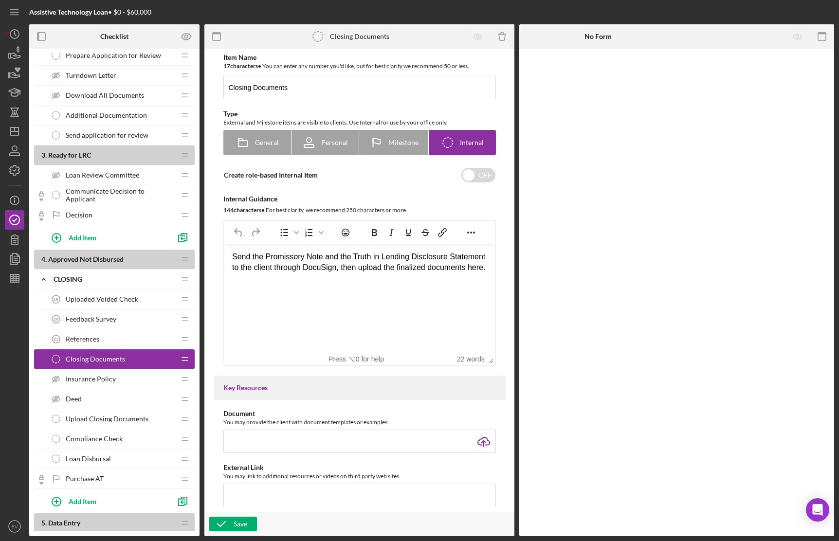
drag, startPoint x: 359, startPoint y: 299, endPoint x: 245, endPoint y: 256, distance: 121.6
click at [229, 244] on html "Send the Promissory Note and the Truth in Lending Disclosure Statement to the c…" at bounding box center [359, 262] width 270 height 37
drag, startPoint x: 308, startPoint y: 279, endPoint x: 441, endPoint y: 492, distance: 251.0
click at [224, 246] on html "Send the Promissory Note and the Truth in Lending Disclosure Statement to the c…" at bounding box center [359, 262] width 270 height 37
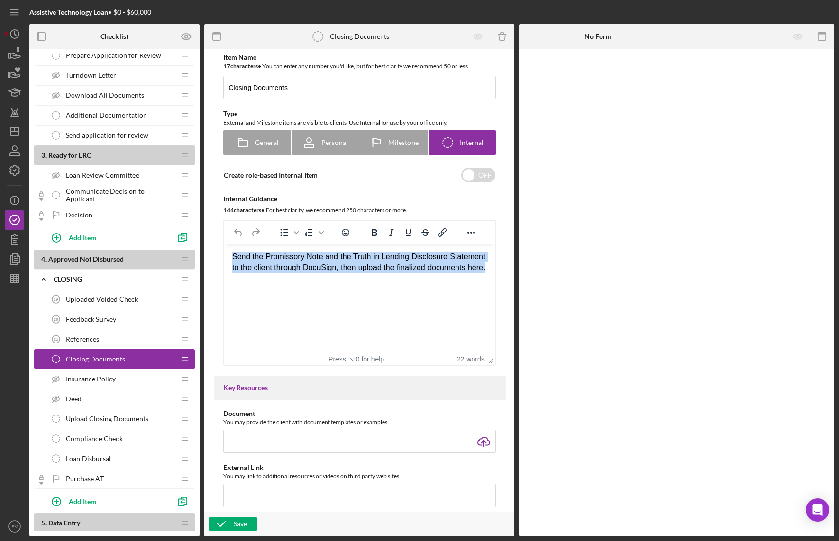
drag, startPoint x: 294, startPoint y: 281, endPoint x: 234, endPoint y: 250, distance: 67.7
click at [234, 250] on html "Send the Promissory Note and the Truth in Lending Disclosure Statement to the c…" at bounding box center [359, 262] width 270 height 37
copy div "Send the Promissory Note and the Truth in Lending Disclosure Statement to the c…"
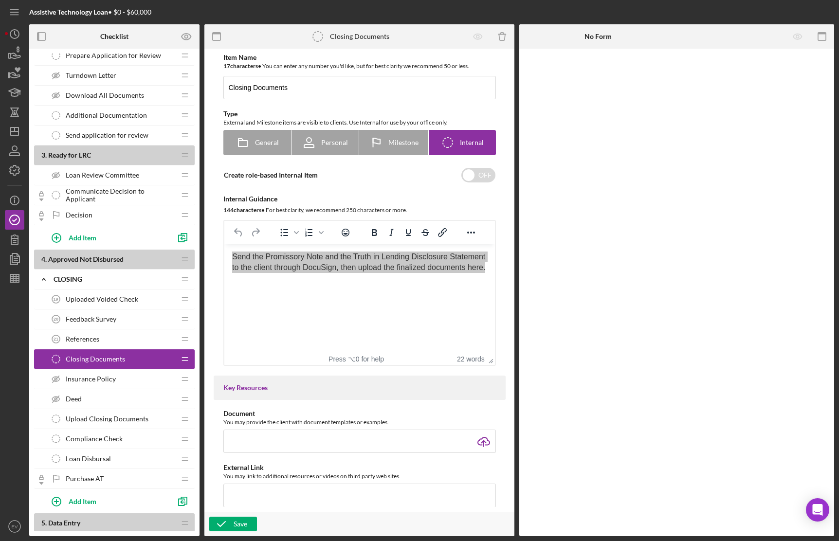
click at [102, 417] on span "Upload Closing Documents" at bounding box center [107, 419] width 83 height 8
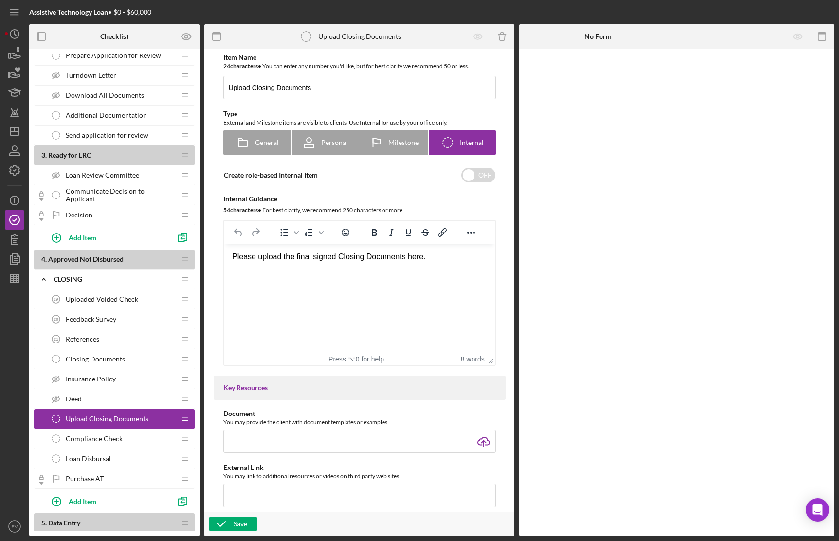
click at [328, 269] on html "Please upload the final signed Closing Documents here." at bounding box center [359, 257] width 270 height 26
click at [322, 257] on div "Please upload the final signed Closing Documents here." at bounding box center [359, 256] width 255 height 11
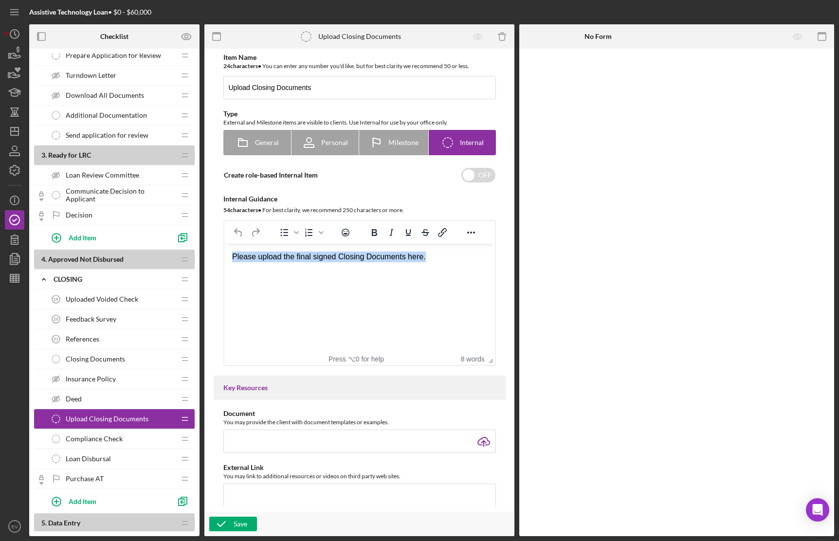
paste body "Rich Text Area. Press ALT-0 for help."
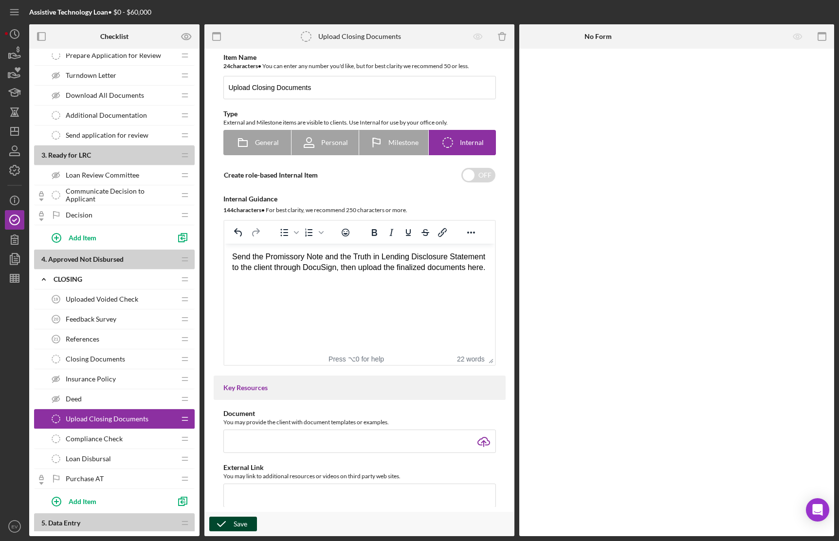
click at [246, 507] on div "Save" at bounding box center [240, 524] width 14 height 15
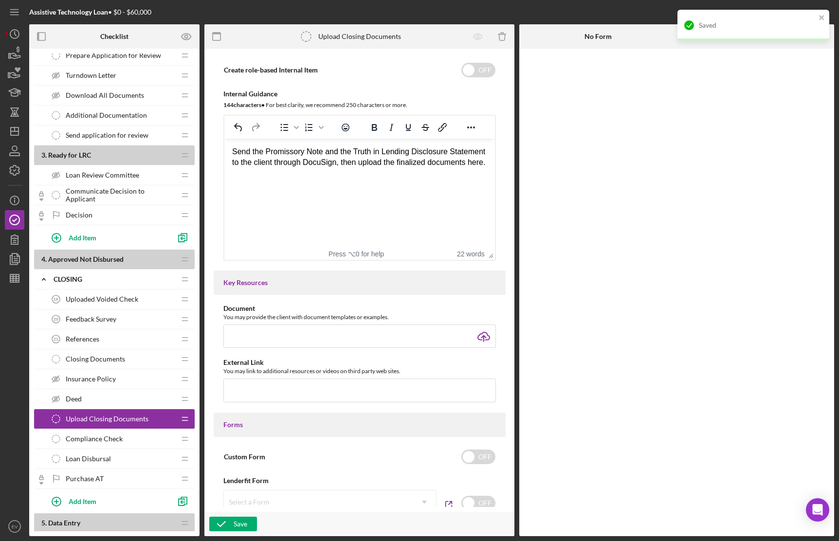
scroll to position [155, 0]
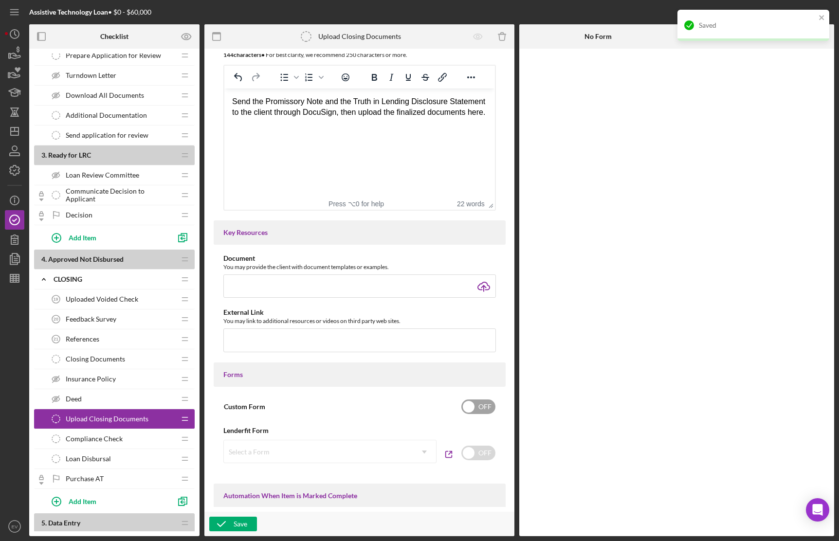
click at [472, 405] on input "checkbox" at bounding box center [478, 406] width 34 height 15
checkbox input "true"
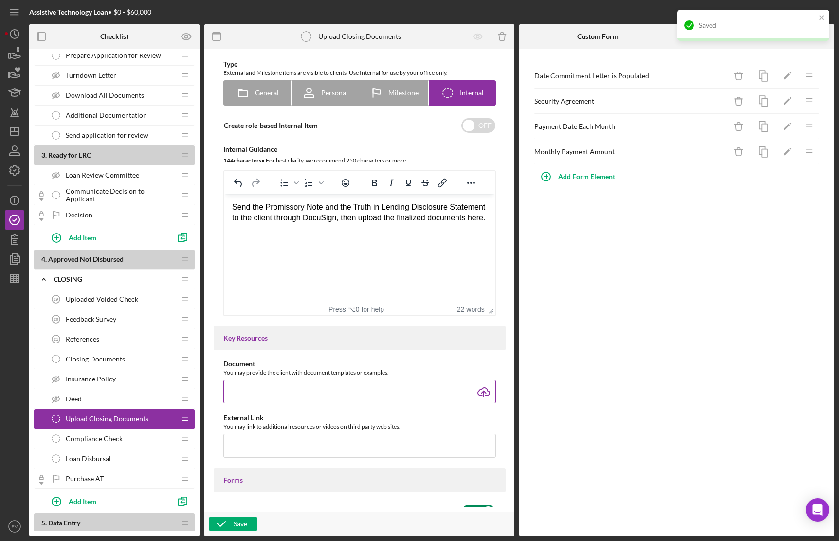
scroll to position [43, 0]
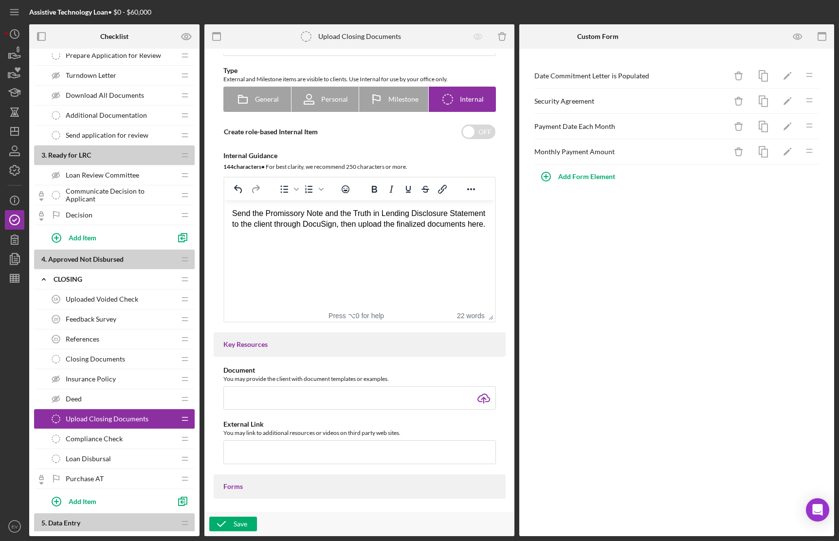
click at [100, 354] on div "Closing Documents Closing Documents" at bounding box center [110, 358] width 129 height 19
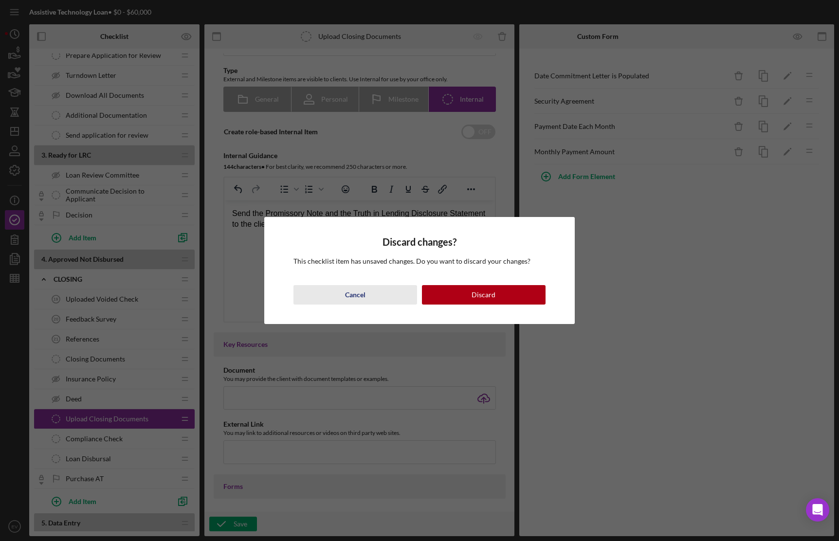
click at [378, 294] on button "Cancel" at bounding box center [355, 294] width 124 height 19
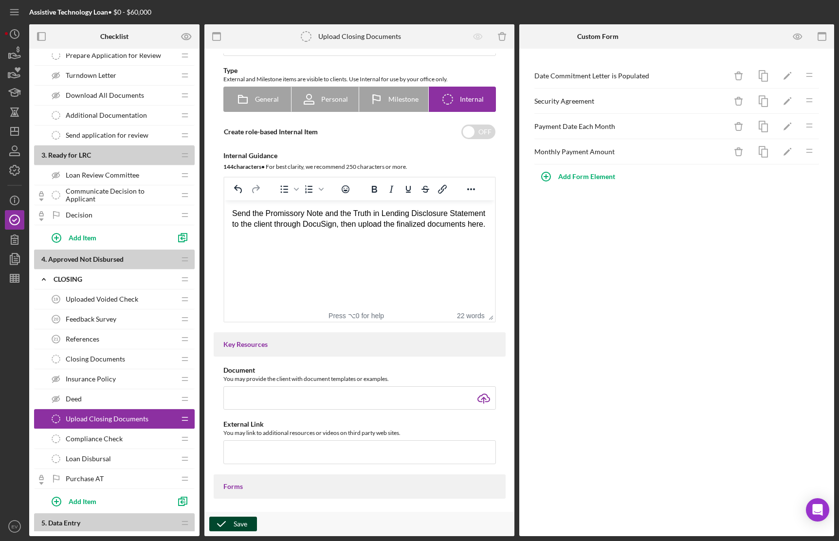
click at [238, 507] on div "Save" at bounding box center [240, 524] width 14 height 15
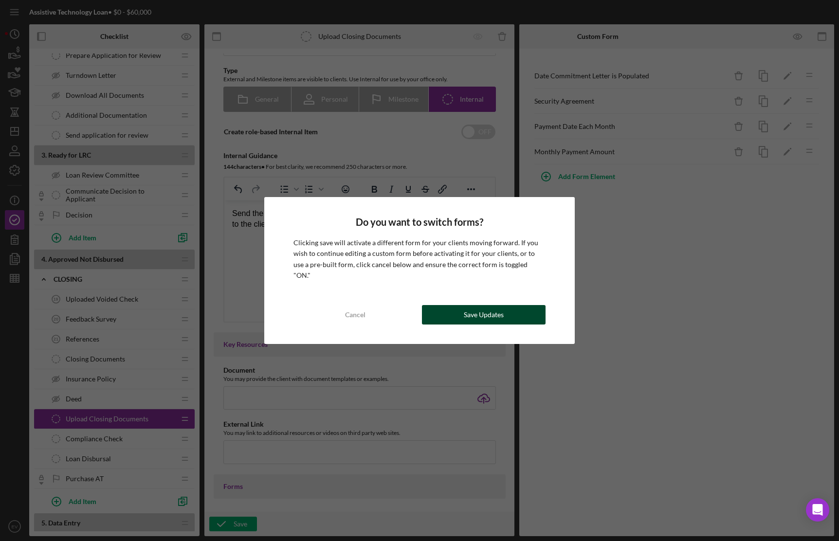
click at [491, 305] on div "Save Updates" at bounding box center [484, 314] width 40 height 19
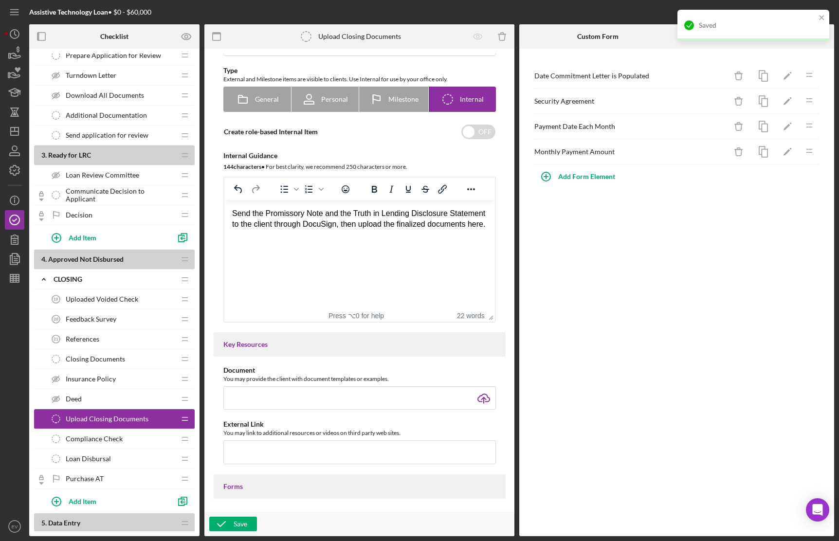
click at [121, 374] on div "Insurance Policy Insurance Policy" at bounding box center [110, 378] width 129 height 19
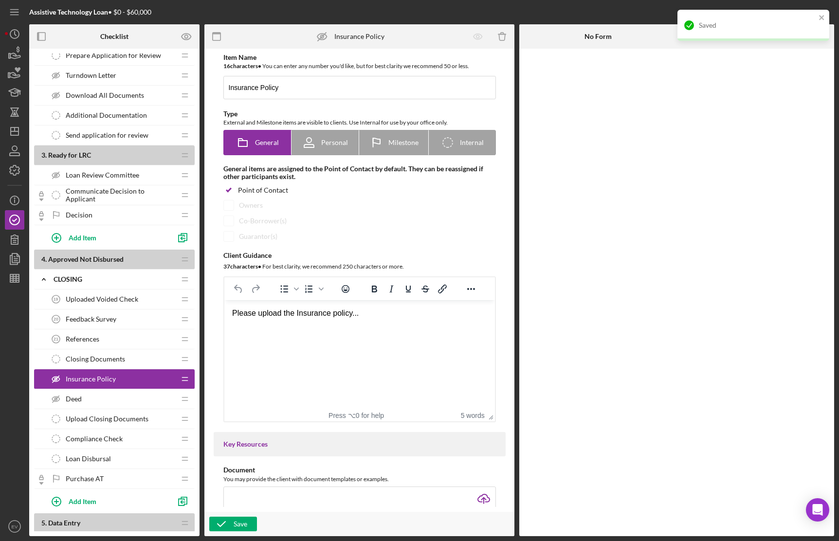
click at [115, 363] on div "Closing Documents Closing Documents" at bounding box center [110, 358] width 129 height 19
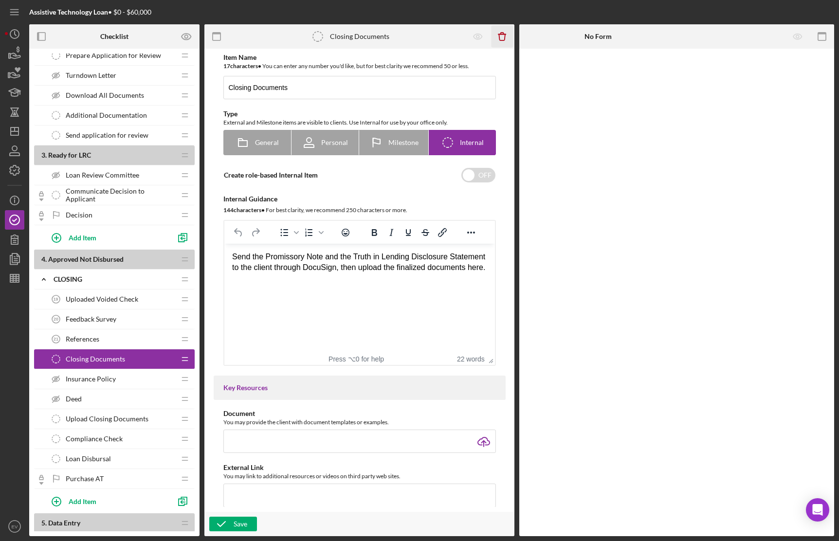
click at [502, 39] on icon "Icon/Delete" at bounding box center [502, 37] width 22 height 22
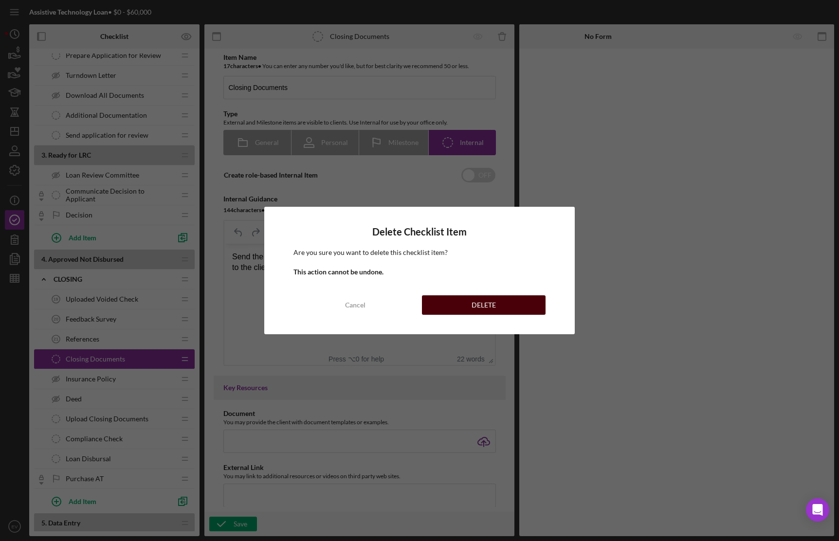
click at [500, 311] on button "DELETE" at bounding box center [484, 304] width 124 height 19
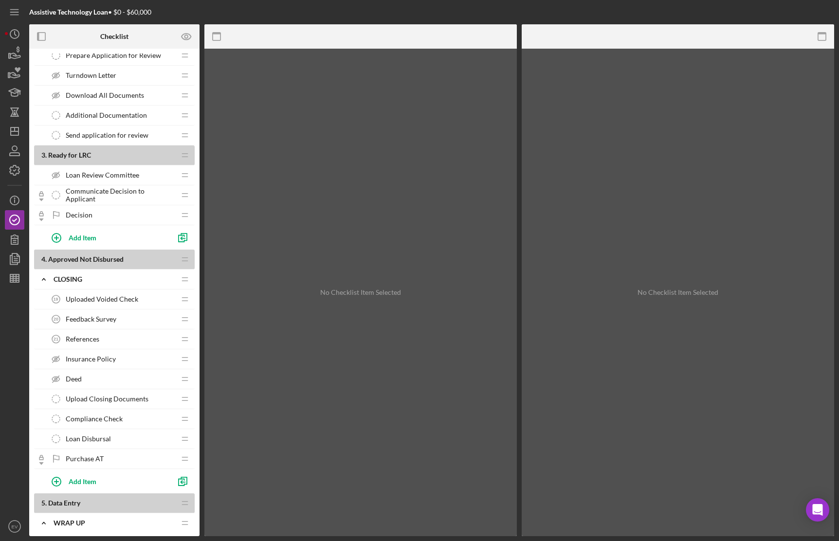
click at [103, 400] on span "Upload Closing Documents" at bounding box center [107, 399] width 83 height 8
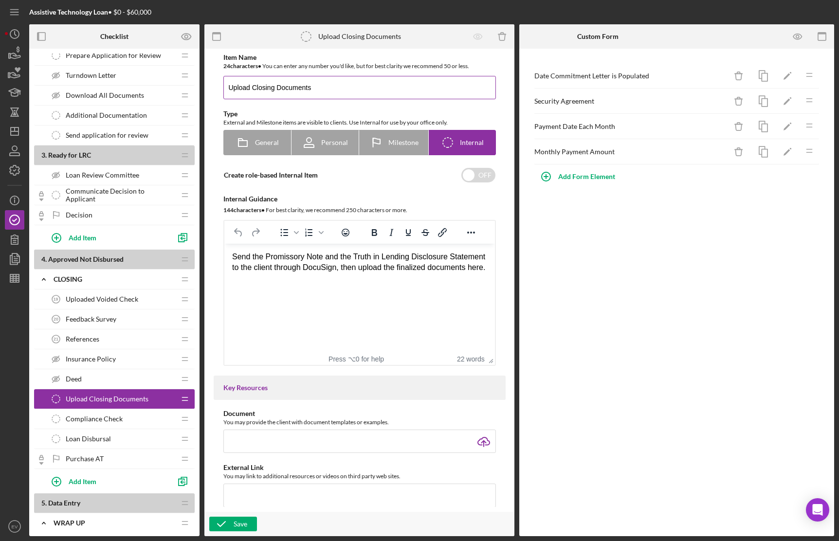
click at [243, 91] on input "Upload Closing Documents" at bounding box center [359, 87] width 272 height 23
click at [239, 86] on input "Upload Closing Documents" at bounding box center [359, 87] width 272 height 23
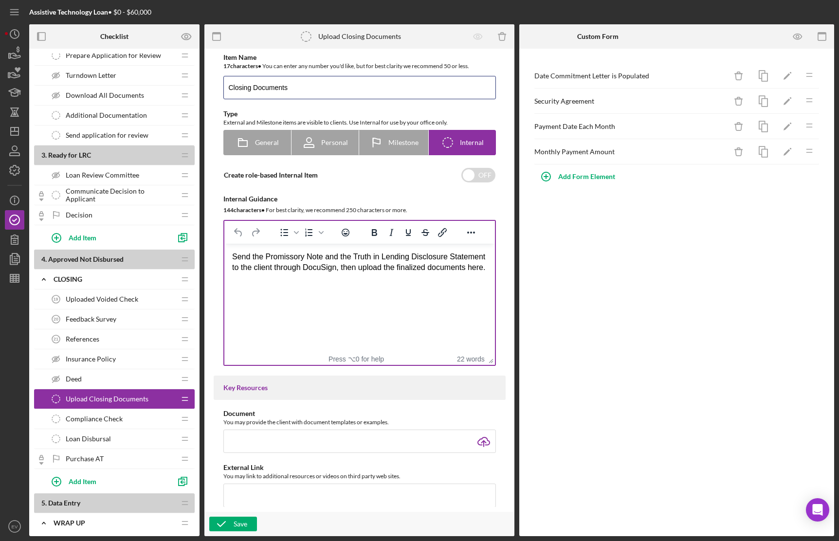
type input "Closing Documents"
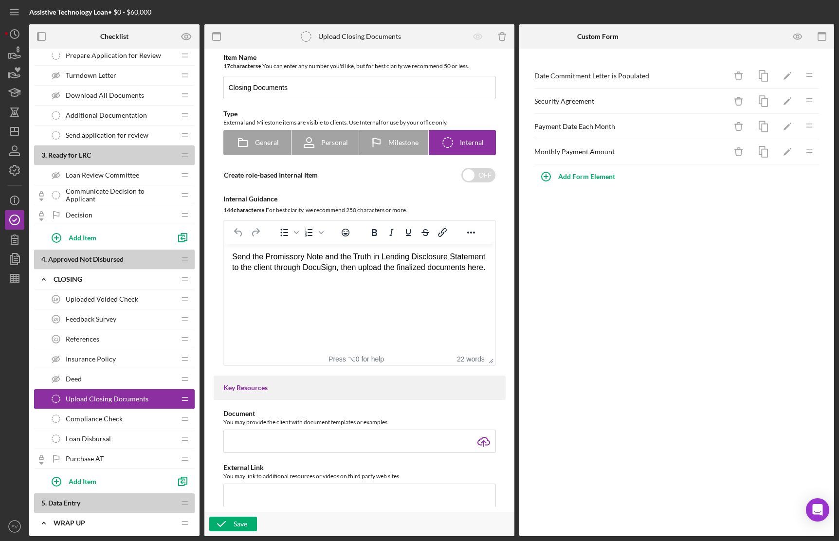
click at [312, 281] on html "Send the Promissory Note and the Truth in Lending Disclosure Statement to the c…" at bounding box center [359, 262] width 270 height 37
click at [725, 76] on icon "Icon/Delete" at bounding box center [739, 76] width 22 height 22
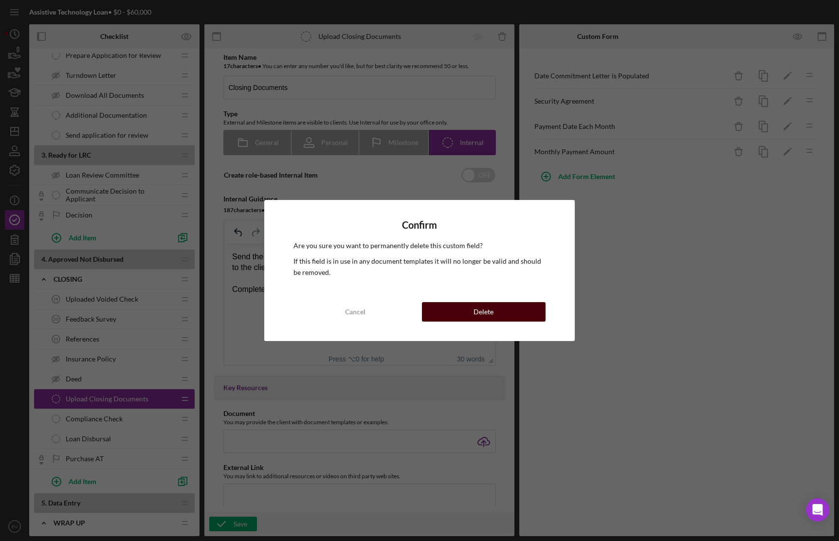
click at [507, 311] on button "Delete" at bounding box center [484, 311] width 124 height 19
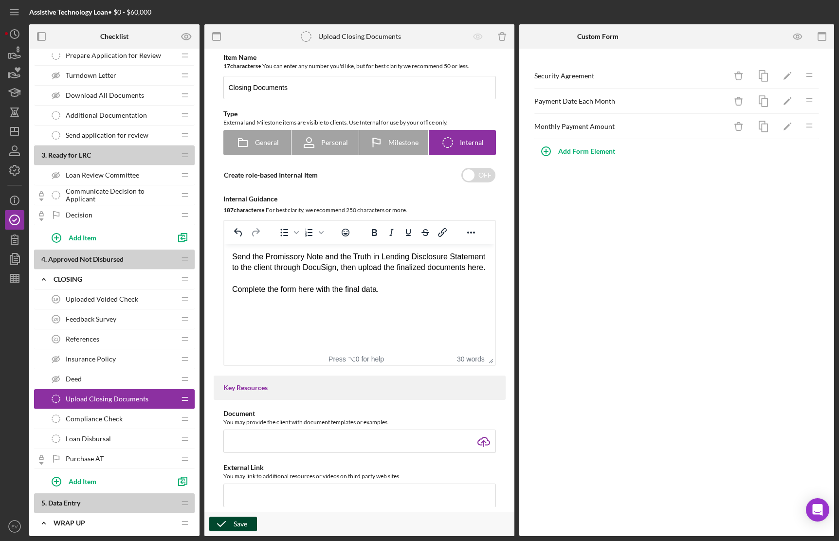
click at [236, 507] on div "Save" at bounding box center [240, 524] width 14 height 15
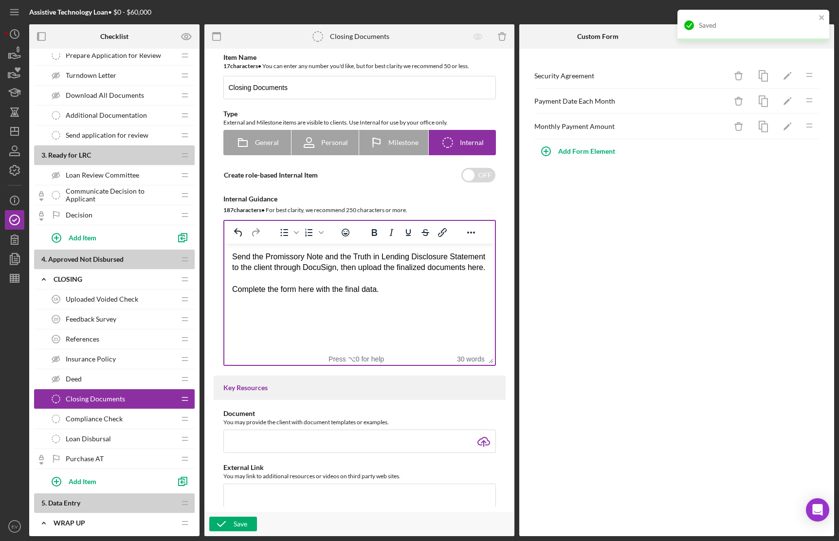
click at [371, 295] on div "Complete the form here with the final data." at bounding box center [359, 289] width 255 height 11
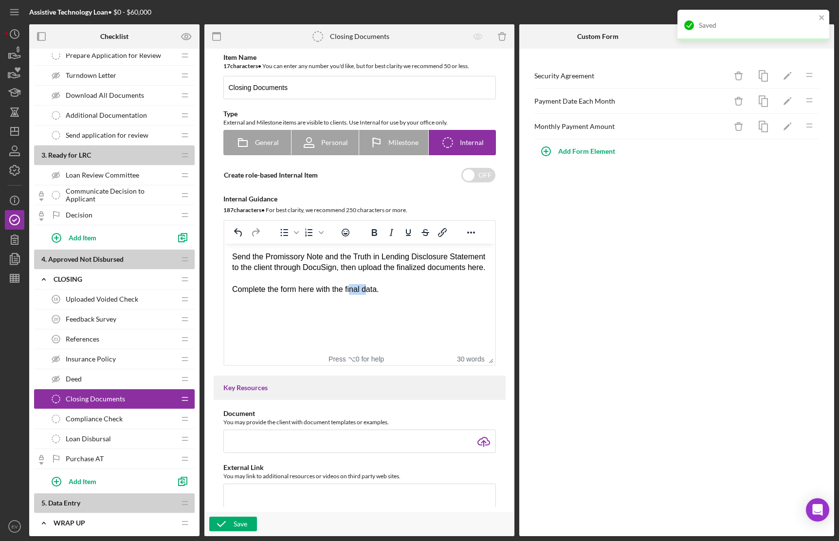
drag, startPoint x: 371, startPoint y: 302, endPoint x: 351, endPoint y: 301, distance: 19.5
click at [351, 295] on div "Complete the form here with the final data." at bounding box center [359, 289] width 255 height 11
drag, startPoint x: 351, startPoint y: 301, endPoint x: 368, endPoint y: 301, distance: 16.5
click at [368, 295] on div "Complete the form here with the final data." at bounding box center [359, 289] width 255 height 11
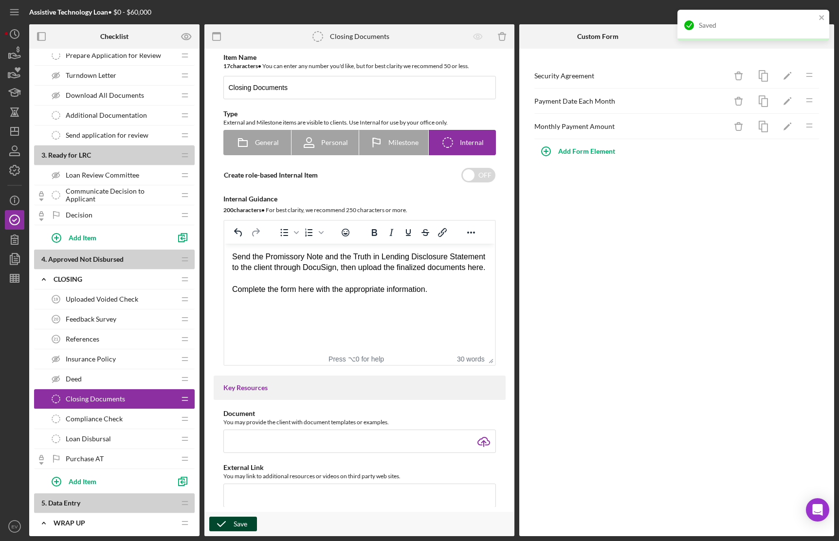
click at [220, 507] on icon "button" at bounding box center [221, 524] width 24 height 24
click at [93, 419] on span "Compliance Check" at bounding box center [94, 419] width 57 height 8
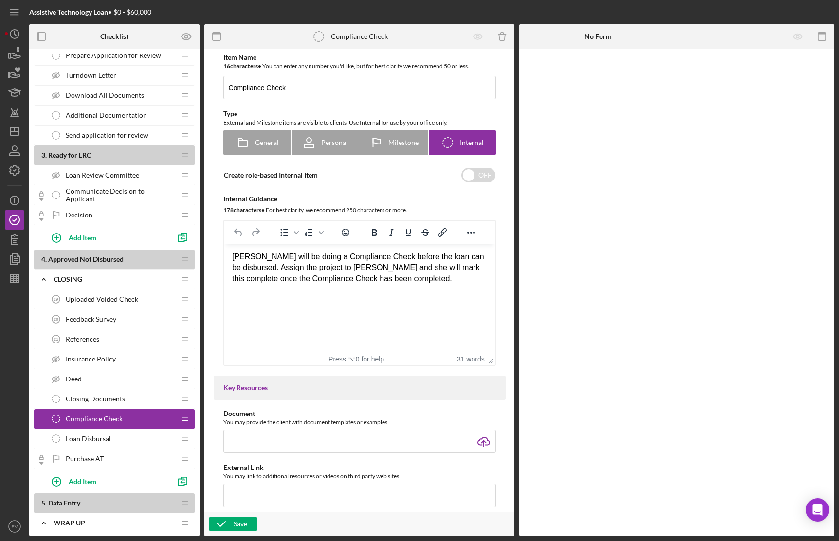
click at [414, 281] on div "[PERSON_NAME] will be doing a Compliance Check before the loan can be disbursed…" at bounding box center [359, 267] width 255 height 33
click at [120, 431] on div "Loan Disbursal Loan Disbursal" at bounding box center [110, 438] width 129 height 19
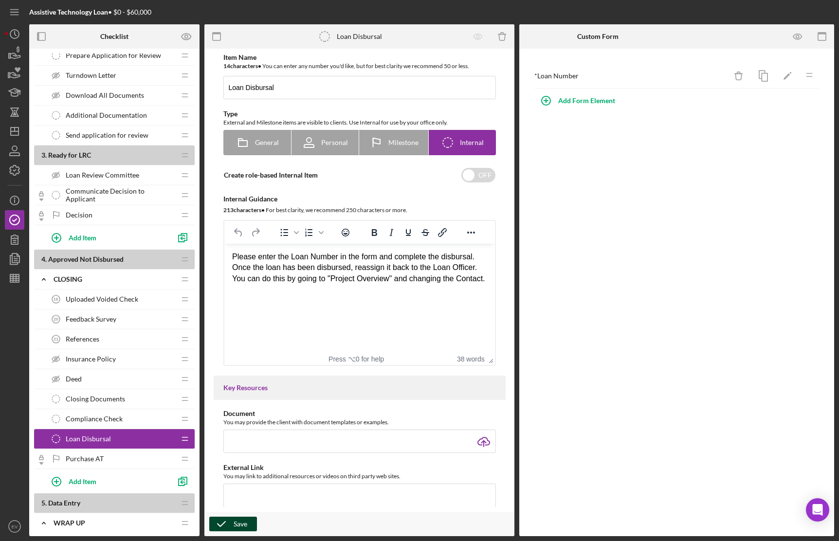
click at [235, 507] on div "Save" at bounding box center [240, 524] width 14 height 15
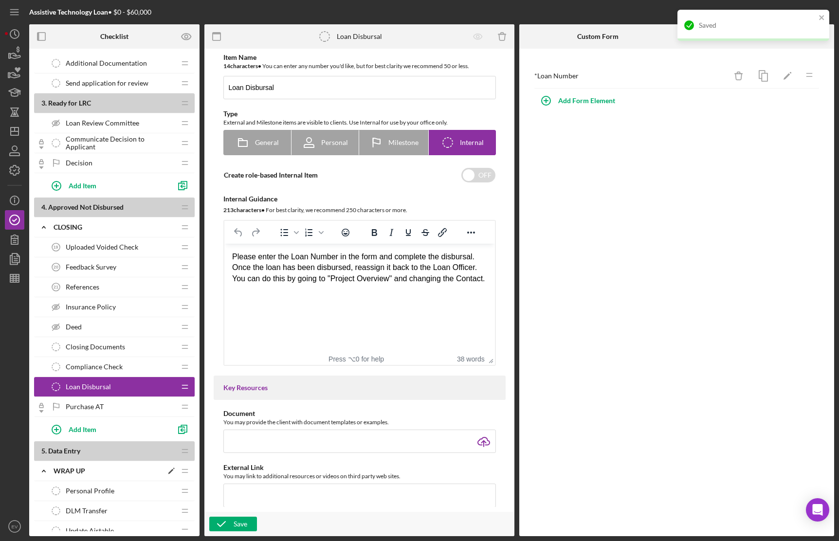
scroll to position [357, 0]
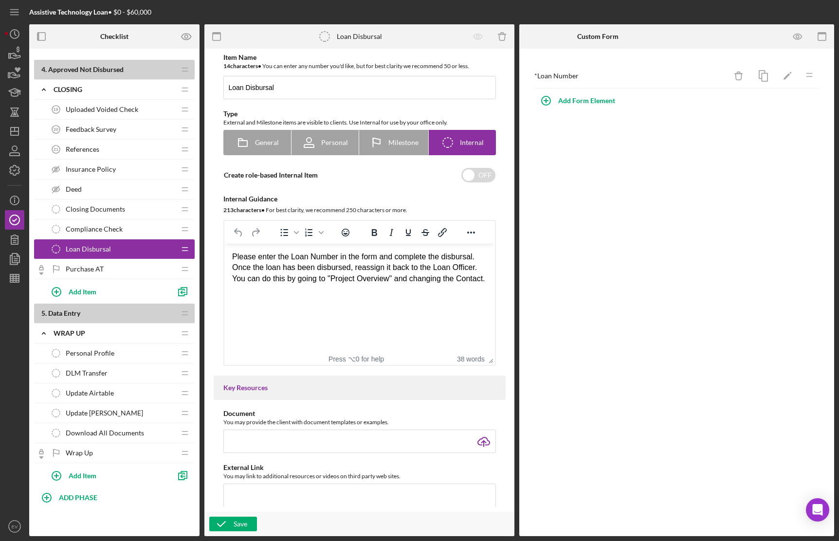
click at [121, 348] on div "Personal Profile Personal Profile" at bounding box center [110, 352] width 129 height 19
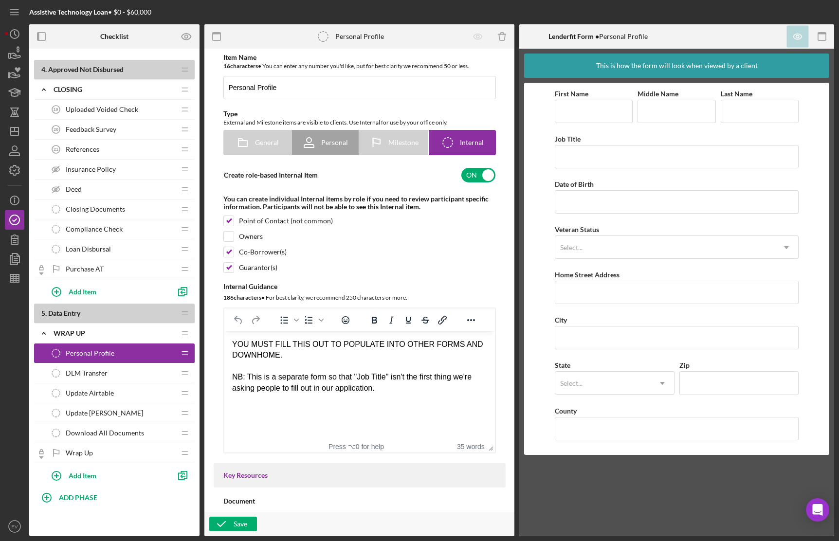
click at [107, 373] on div "DLM Transfer DLM Transfer" at bounding box center [110, 372] width 129 height 19
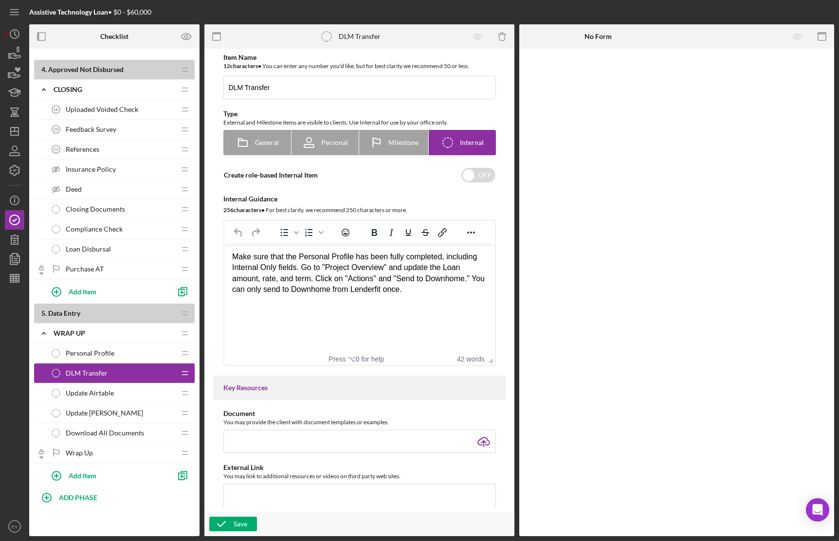
click at [112, 391] on span "Update Airtable" at bounding box center [90, 393] width 48 height 8
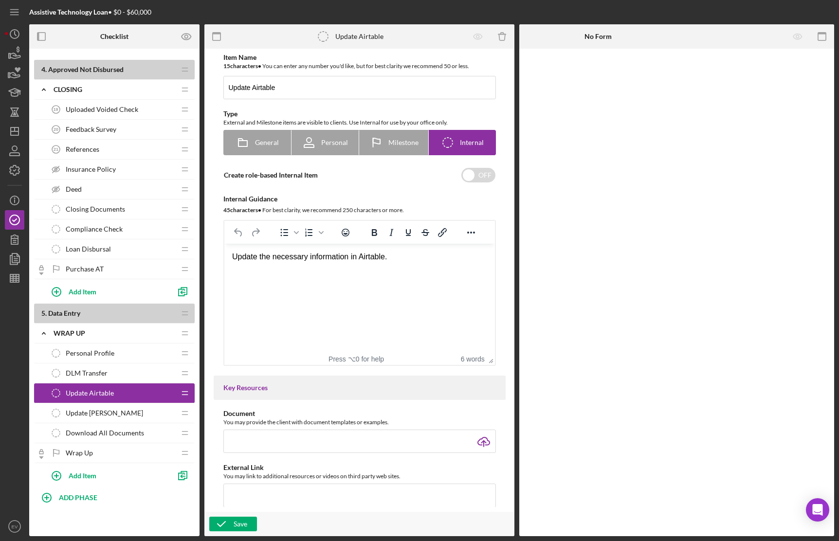
click at [118, 375] on div "DLM Transfer DLM Transfer" at bounding box center [110, 372] width 129 height 19
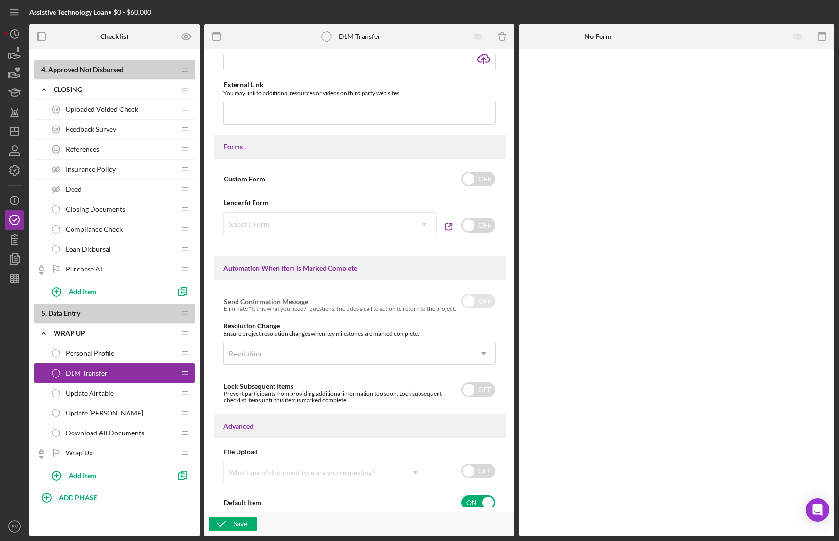
scroll to position [390, 0]
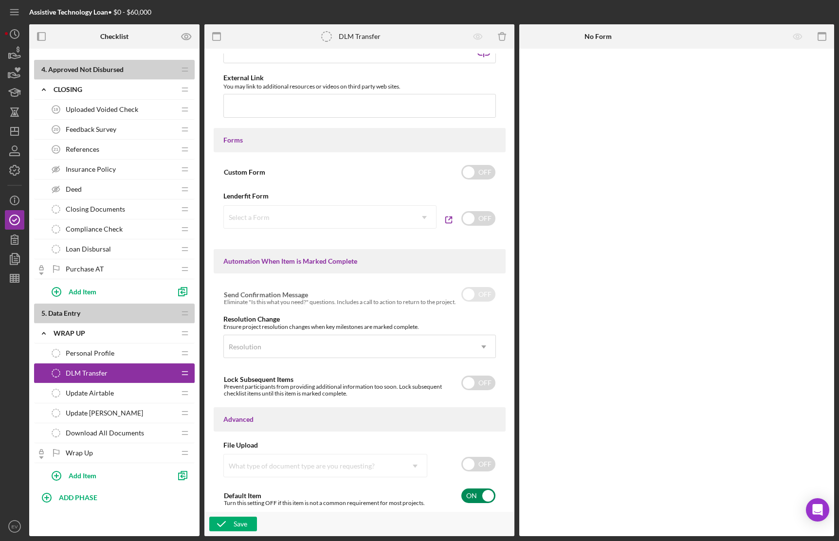
click at [474, 496] on input "checkbox" at bounding box center [478, 495] width 34 height 15
checkbox input "false"
click at [227, 507] on icon "button" at bounding box center [221, 524] width 24 height 24
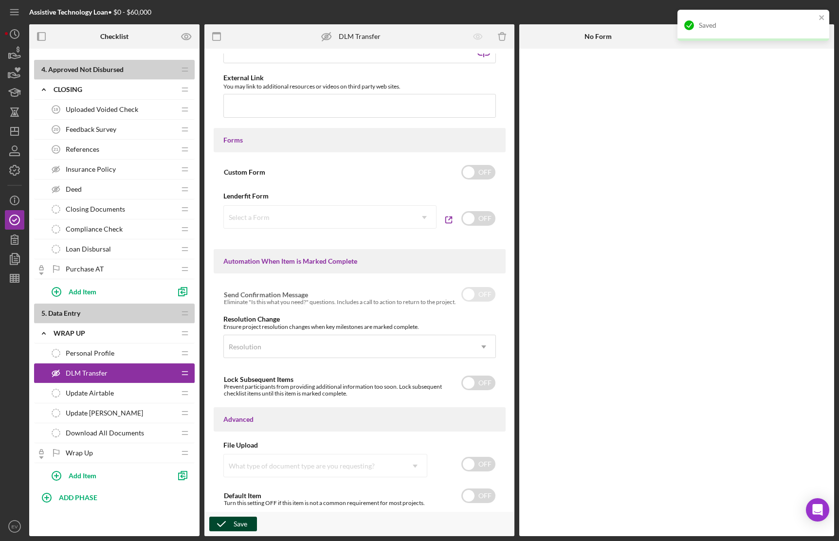
click at [105, 393] on span "Update Airtable" at bounding box center [90, 393] width 48 height 8
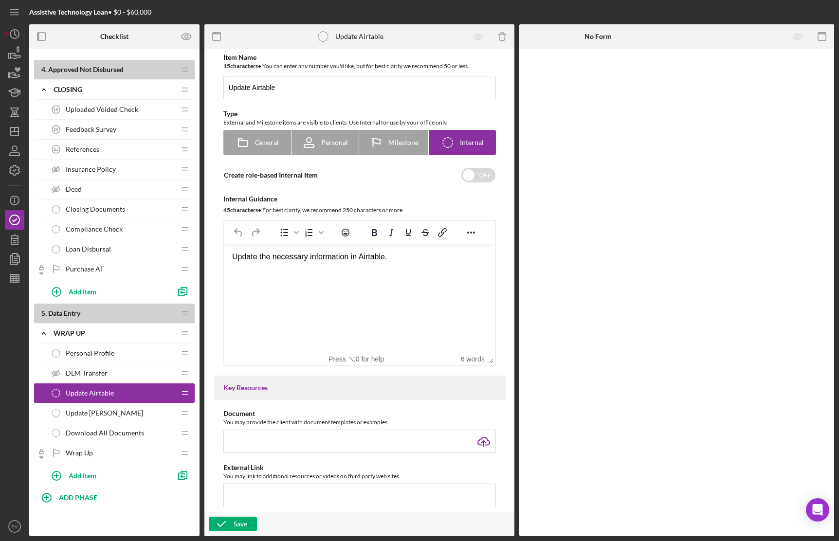
click at [109, 373] on div "DLM Transfer DLM Transfer" at bounding box center [110, 372] width 129 height 19
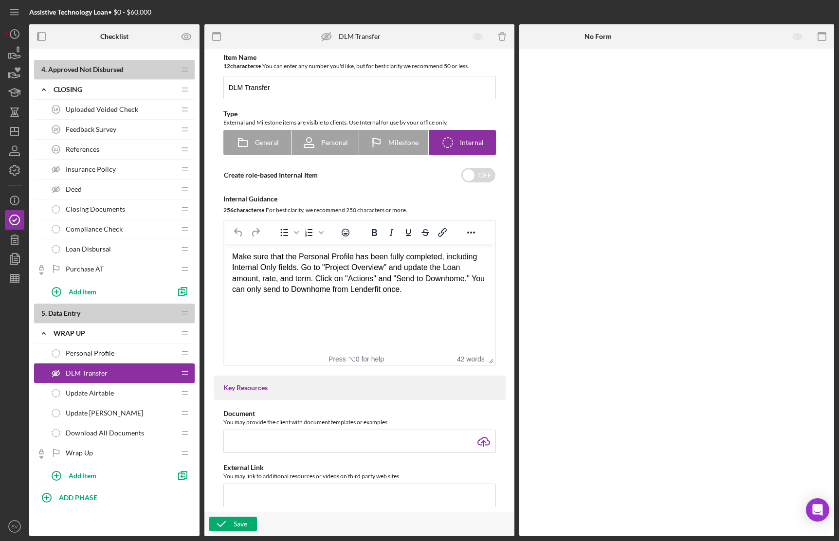
click at [99, 407] on div "Update [PERSON_NAME] Update ACH Tickler" at bounding box center [110, 412] width 129 height 19
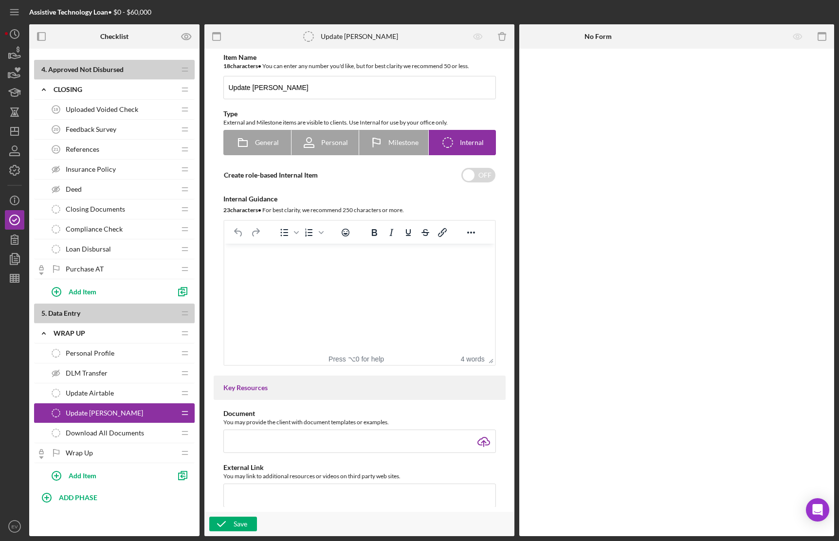
click at [103, 395] on span "Update Airtable" at bounding box center [90, 393] width 48 height 8
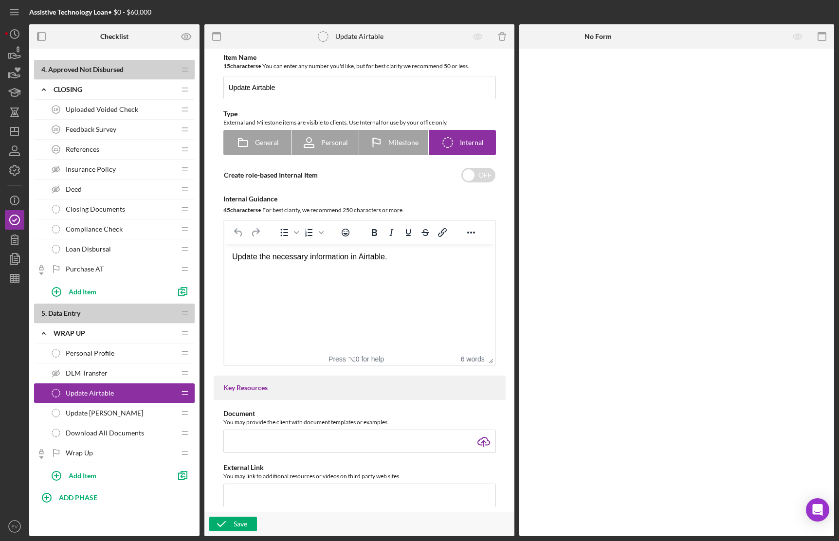
click at [108, 353] on span "Personal Profile" at bounding box center [90, 353] width 49 height 8
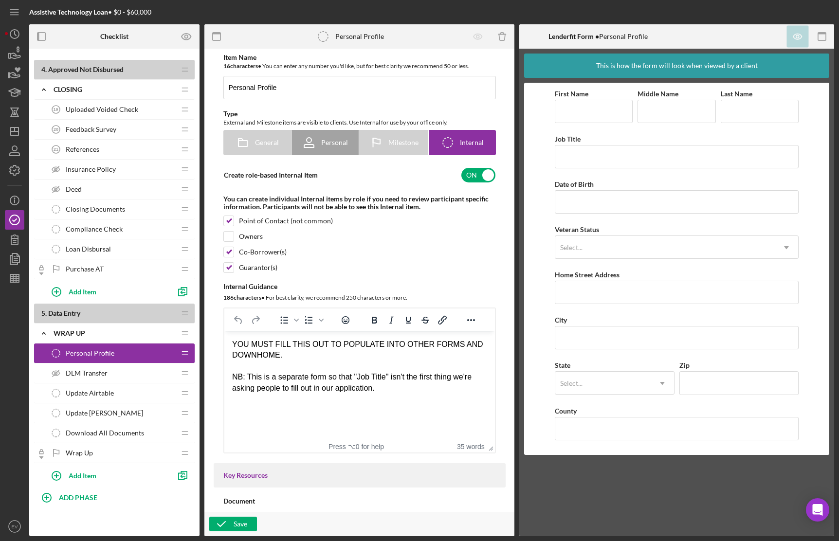
click at [98, 401] on div "Update Airtable Update Airtable" at bounding box center [110, 392] width 129 height 19
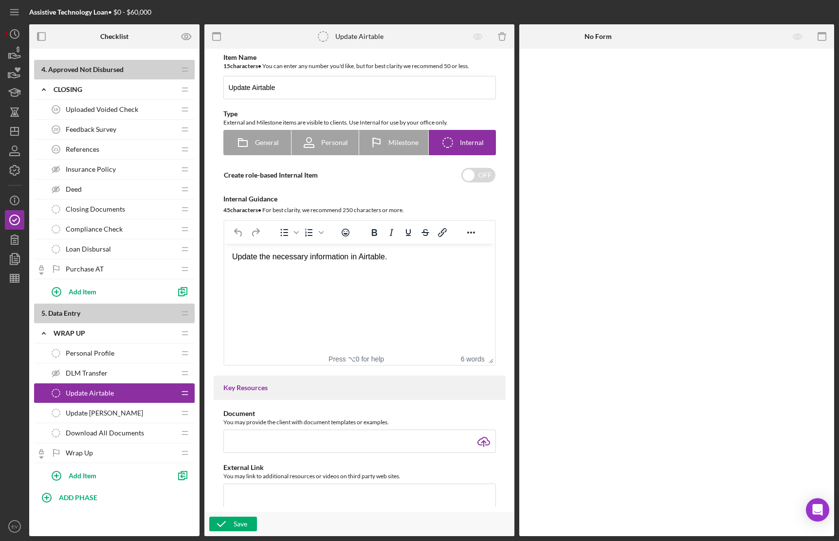
click at [111, 352] on span "Personal Profile" at bounding box center [90, 353] width 49 height 8
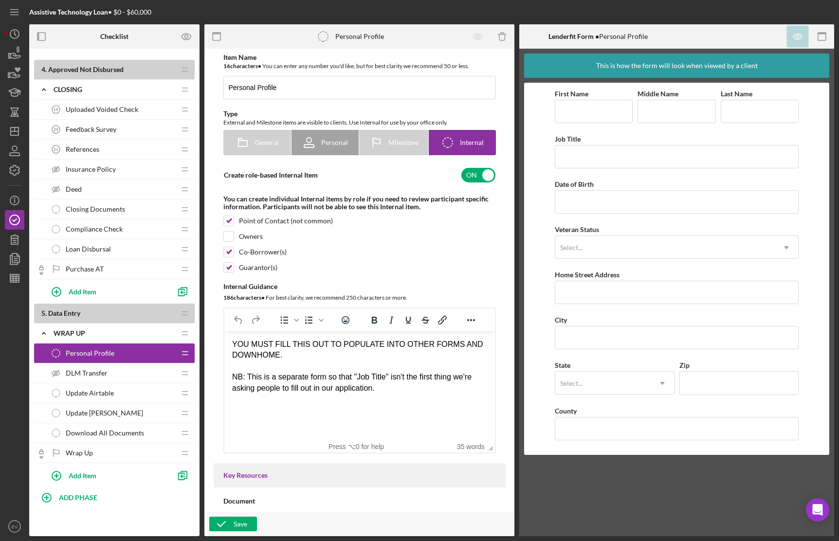
click at [289, 359] on div "YOU MUST FILL THIS OUT TO POPULATE INTO OTHER FORMS AND DOWNHOME." at bounding box center [359, 350] width 255 height 22
click at [97, 374] on span "DLM Transfer" at bounding box center [87, 373] width 42 height 8
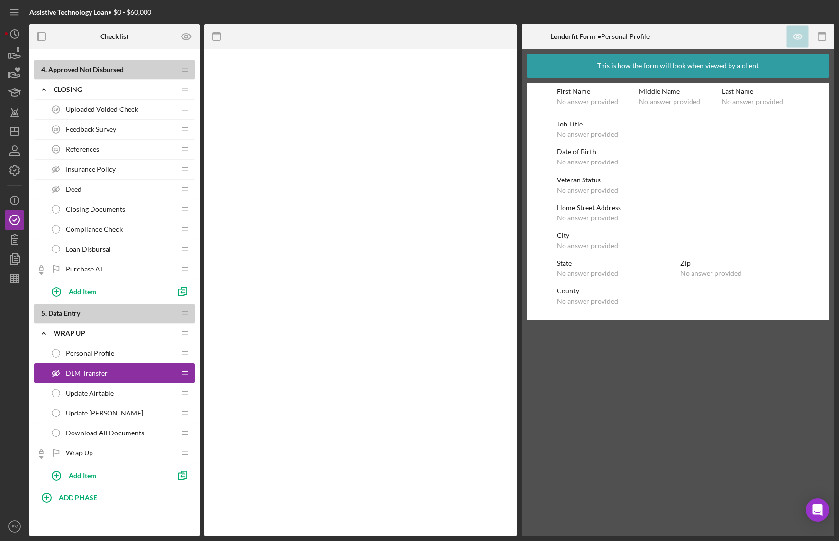
click at [93, 391] on span "Update Airtable" at bounding box center [90, 393] width 48 height 8
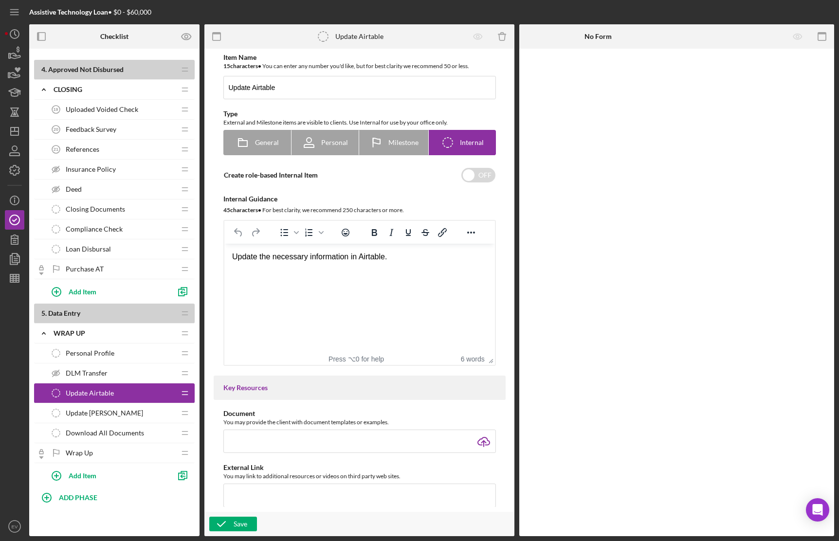
click at [90, 411] on span "Update [PERSON_NAME]" at bounding box center [104, 413] width 77 height 8
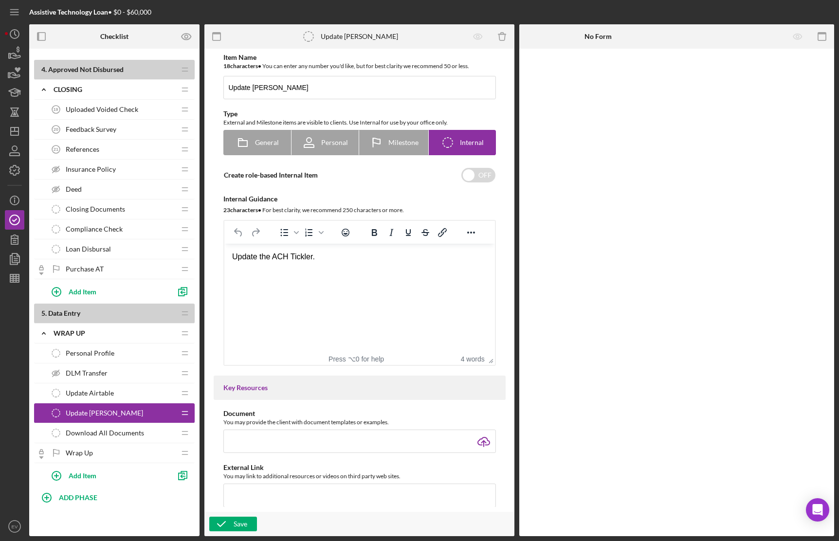
click at [104, 436] on span "Download All Documents" at bounding box center [105, 433] width 78 height 8
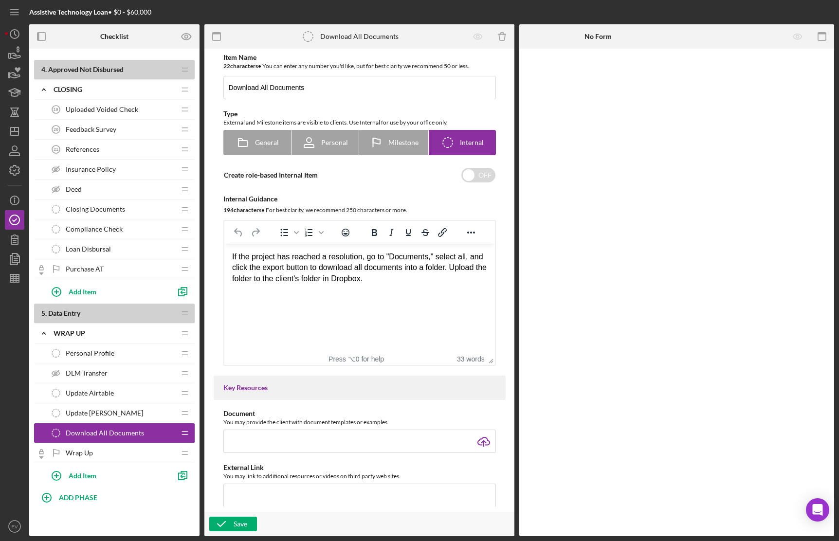
click at [100, 458] on div "Wrap Up Wrap Up" at bounding box center [110, 452] width 129 height 19
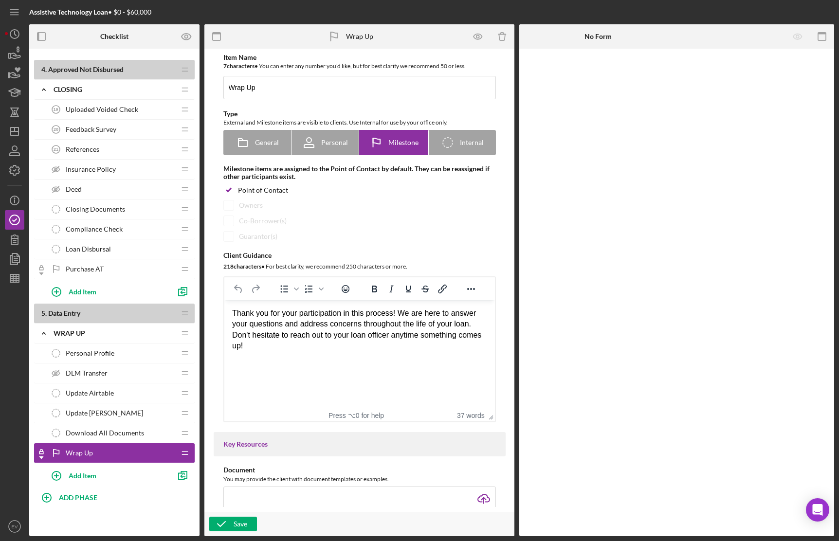
click at [105, 426] on div "Download All Documents Download All Documents" at bounding box center [110, 432] width 129 height 19
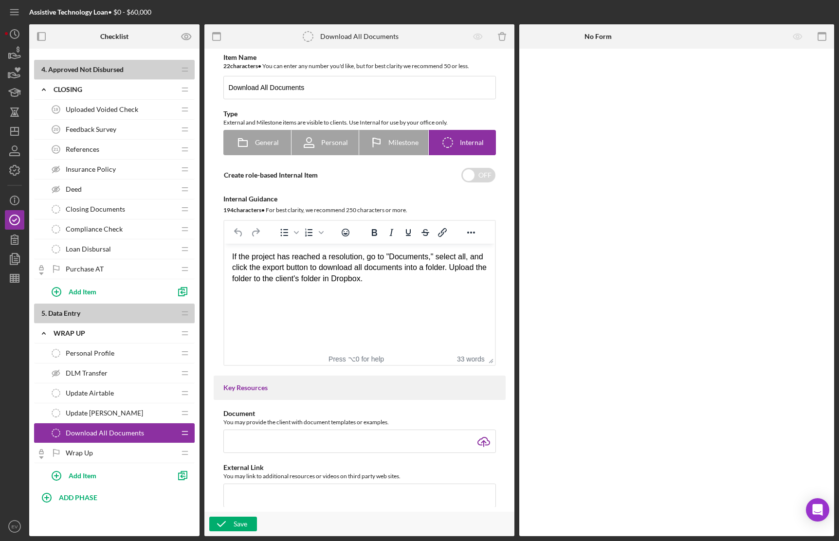
click at [103, 442] on div "Download All Documents Download All Documents" at bounding box center [110, 432] width 129 height 19
click at [98, 450] on div "Wrap Up Wrap Up" at bounding box center [110, 452] width 129 height 19
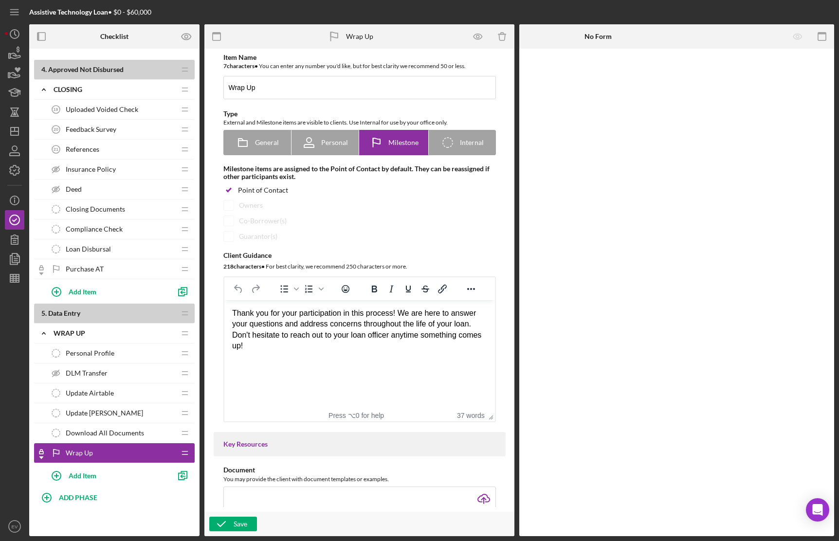
click at [101, 438] on div "Download All Documents Download All Documents" at bounding box center [110, 432] width 129 height 19
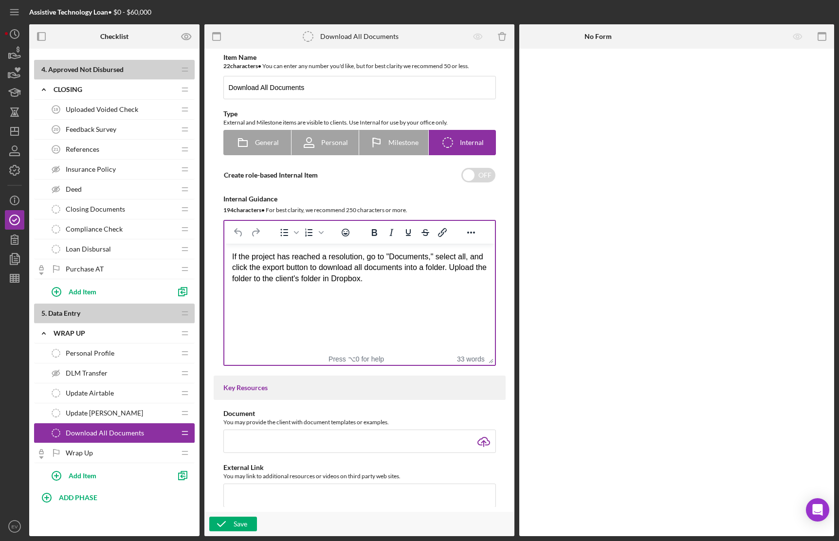
click at [321, 284] on html "If the project has reached a resolution, go to "Documents," select all, and cli…" at bounding box center [359, 268] width 270 height 48
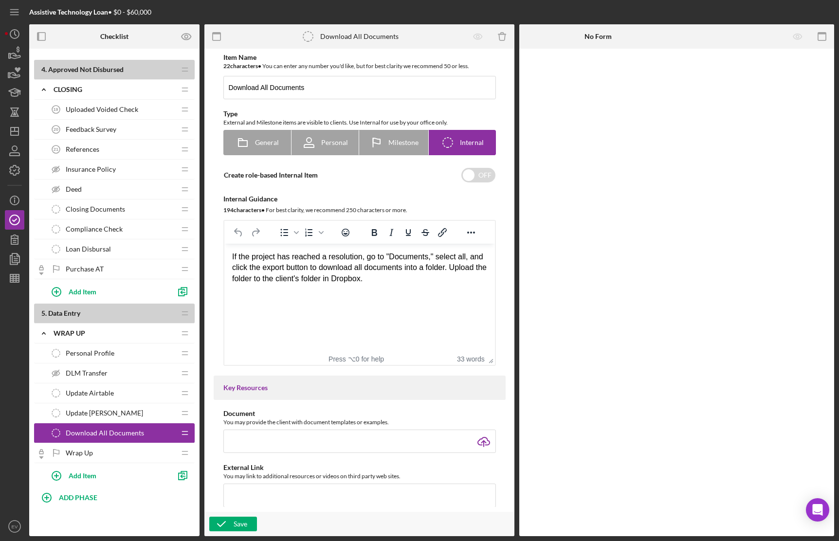
click at [323, 277] on div "If the project has reached a resolution, go to "Documents," select all, and cli…" at bounding box center [359, 267] width 255 height 33
drag, startPoint x: 323, startPoint y: 277, endPoint x: 387, endPoint y: 288, distance: 64.8
click at [387, 288] on html "If the project has reached a resolution, go to "Documents," select all, and cli…" at bounding box center [359, 268] width 270 height 48
click at [86, 453] on span "Wrap Up" at bounding box center [79, 453] width 27 height 8
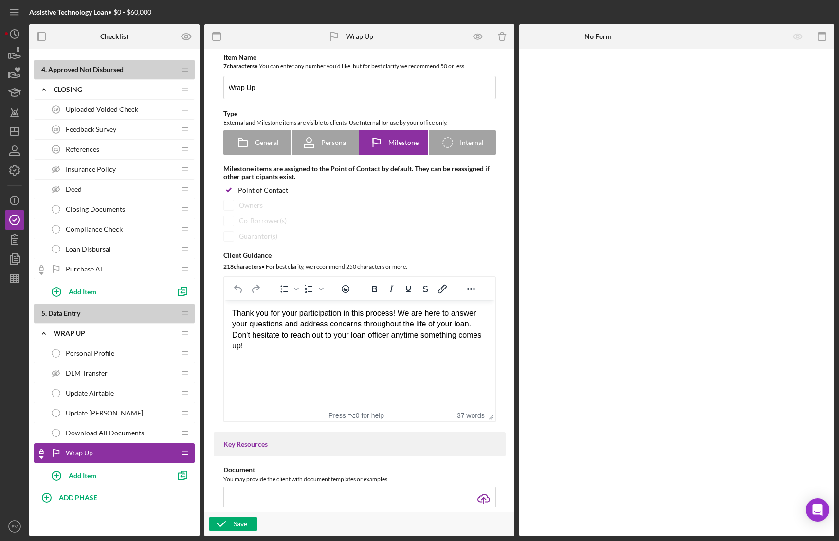
click at [97, 437] on div "Download All Documents Download All Documents" at bounding box center [110, 432] width 129 height 19
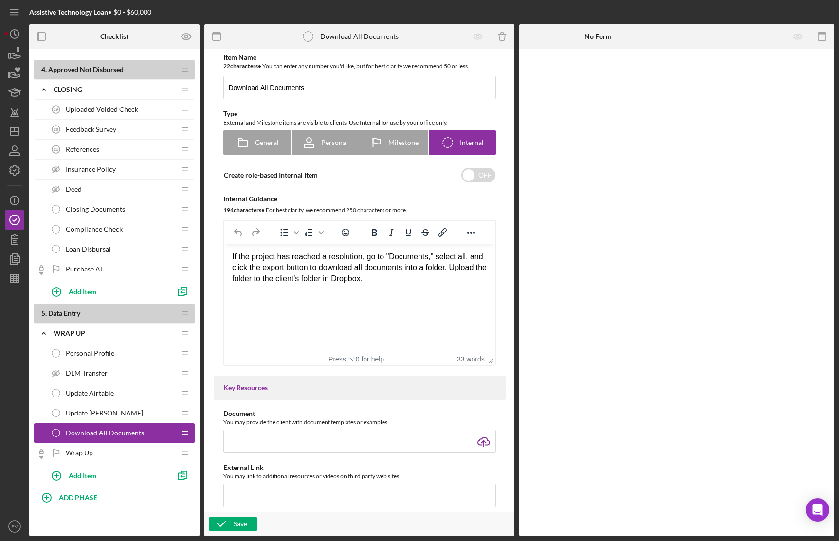
click at [325, 280] on div "If the project has reached a resolution, go to "Documents," select all, and cli…" at bounding box center [359, 267] width 255 height 33
drag, startPoint x: 325, startPoint y: 280, endPoint x: 357, endPoint y: 280, distance: 31.6
click at [357, 280] on div "If the project has reached a resolution, go to "Documents," select all, and cli…" at bounding box center [359, 267] width 255 height 33
click at [354, 283] on div "If the project has reached a resolution, go to "Documents," select all, and cli…" at bounding box center [359, 267] width 255 height 33
click at [116, 451] on div "Wrap Up Wrap Up" at bounding box center [110, 452] width 129 height 19
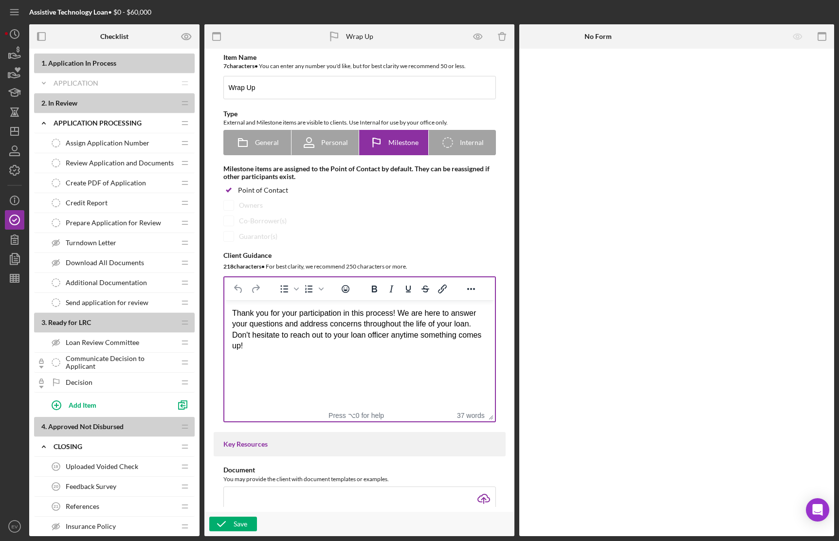
click at [304, 349] on div "Thank you for your participation in this process! We are here to answer your qu…" at bounding box center [359, 330] width 255 height 44
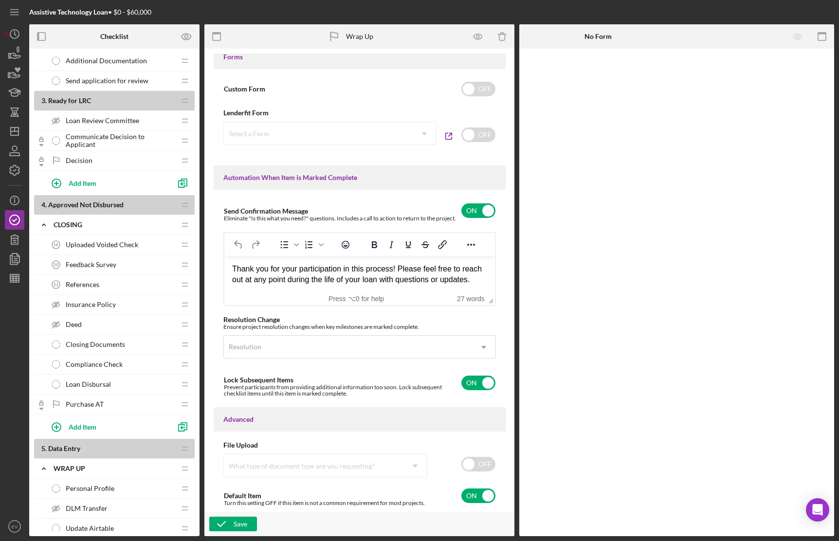
scroll to position [357, 0]
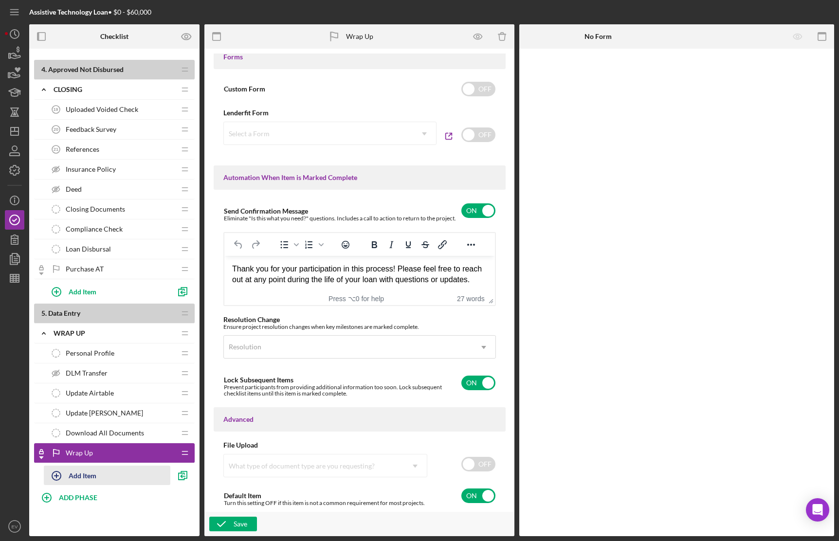
click at [81, 476] on div "Add Item" at bounding box center [83, 475] width 28 height 18
click at [82, 478] on label "Item Title" at bounding box center [121, 473] width 145 height 11
click at [82, 478] on input "Send" at bounding box center [119, 479] width 150 height 23
click at [78, 483] on input "Send" at bounding box center [119, 479] width 150 height 23
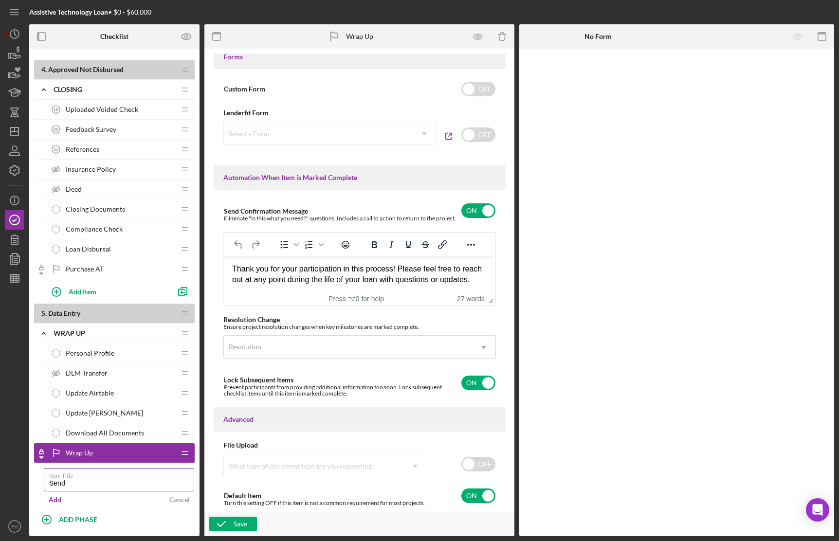
click at [78, 483] on input "Send" at bounding box center [119, 479] width 150 height 23
type input "DLM Portal Information"
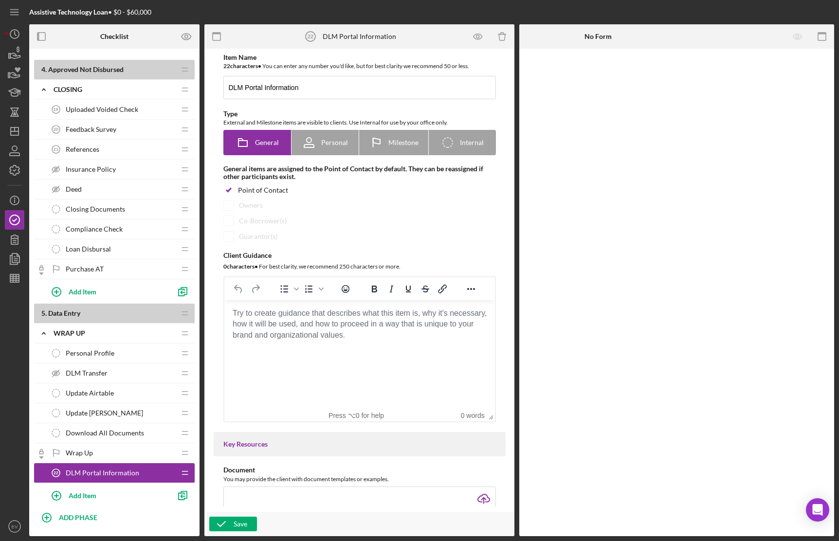
drag, startPoint x: 84, startPoint y: 469, endPoint x: 92, endPoint y: 443, distance: 27.4
click at [92, 443] on div "1 . Application In Process Icon/Expander Application Icon/Edit Icon/Drag Disclo…" at bounding box center [114, 101] width 161 height 811
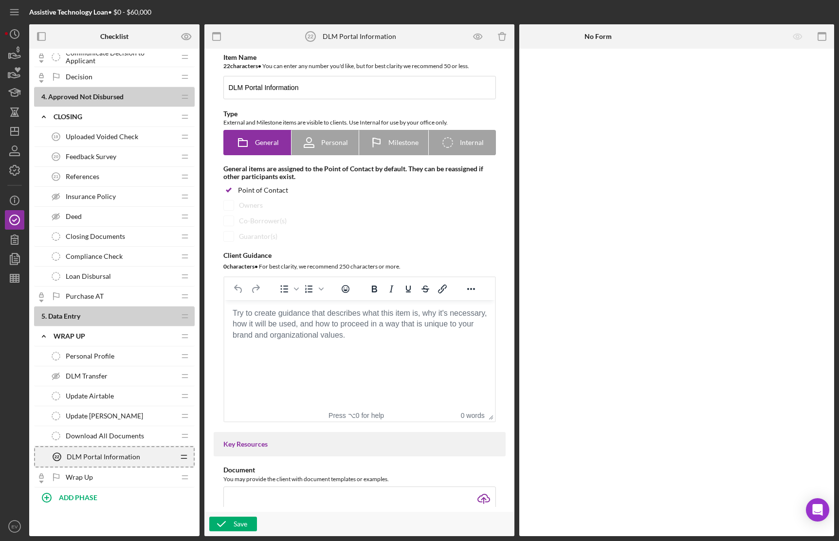
scroll to position [377, 0]
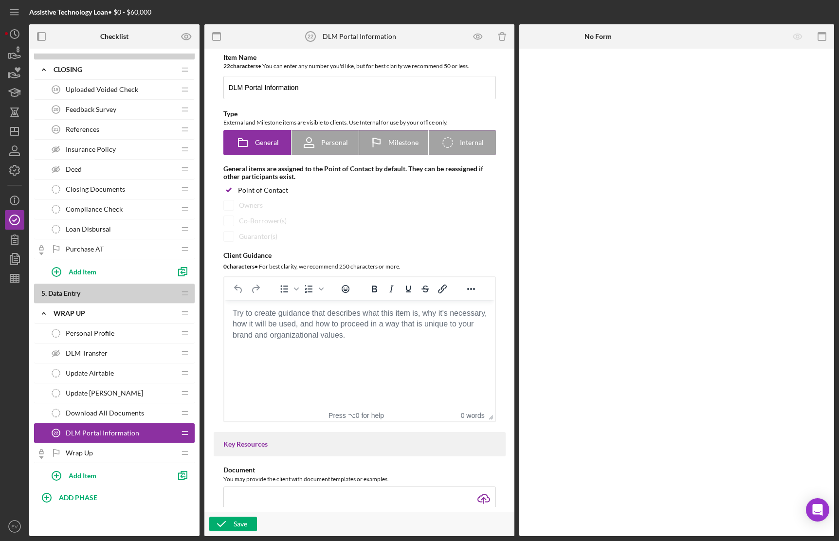
click at [474, 141] on span "Internal" at bounding box center [472, 143] width 24 height 8
radio input "false"
radio input "true"
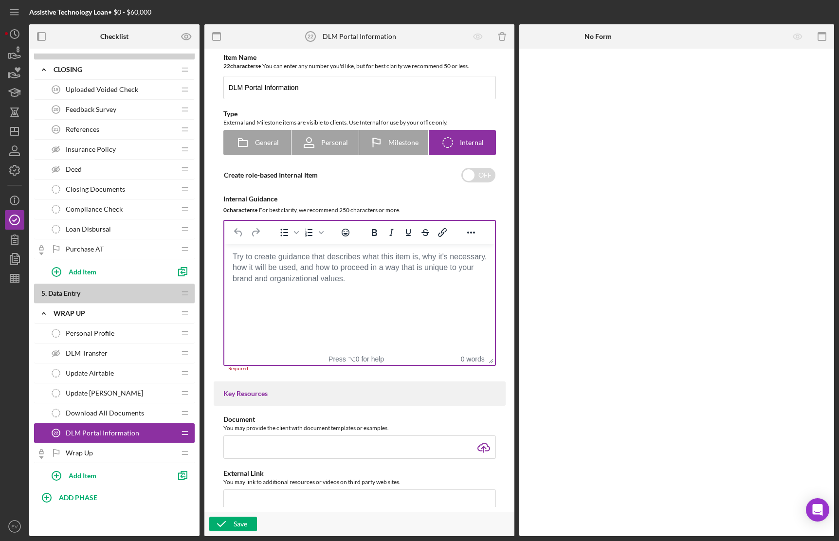
click at [367, 262] on body "Rich Text Area. Press ALT-0 for help." at bounding box center [359, 256] width 255 height 11
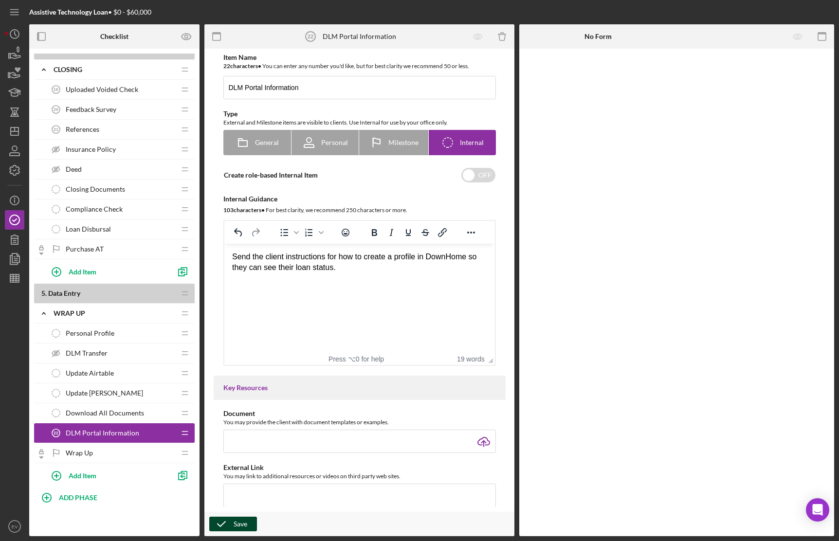
click at [240, 507] on div "Save" at bounding box center [240, 524] width 14 height 15
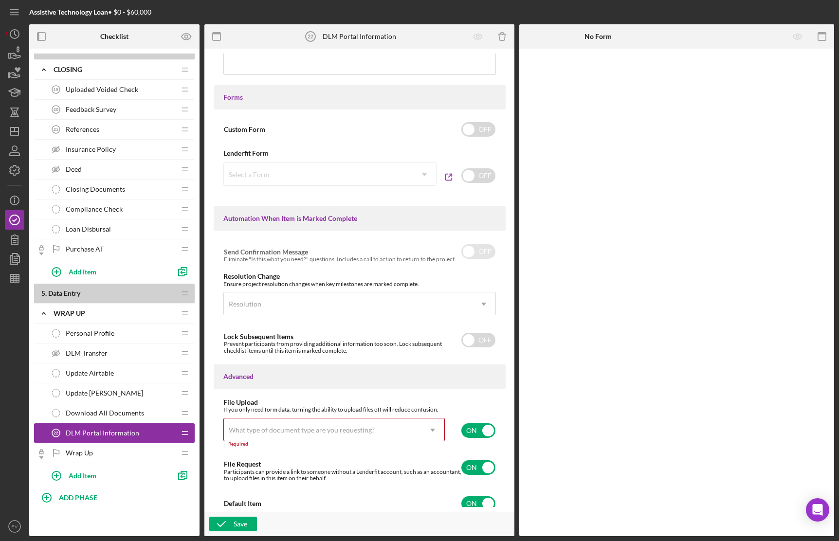
scroll to position [440, 0]
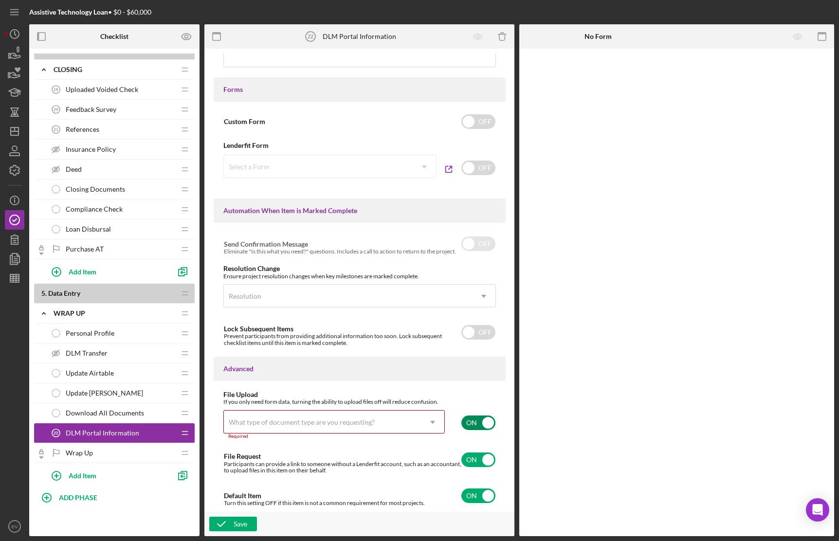
click at [477, 419] on input "checkbox" at bounding box center [478, 422] width 34 height 15
checkbox input "false"
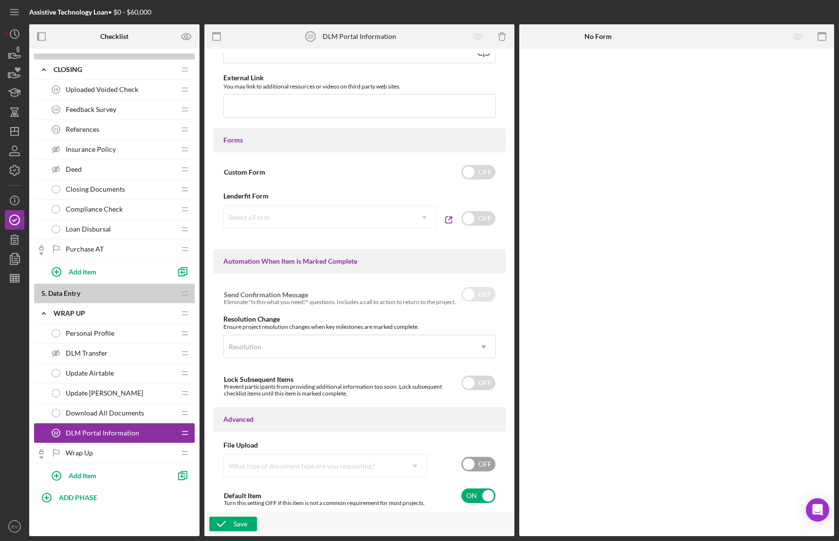
scroll to position [390, 0]
click at [474, 492] on input "checkbox" at bounding box center [478, 495] width 34 height 15
click at [471, 500] on input "checkbox" at bounding box center [478, 495] width 34 height 15
checkbox input "true"
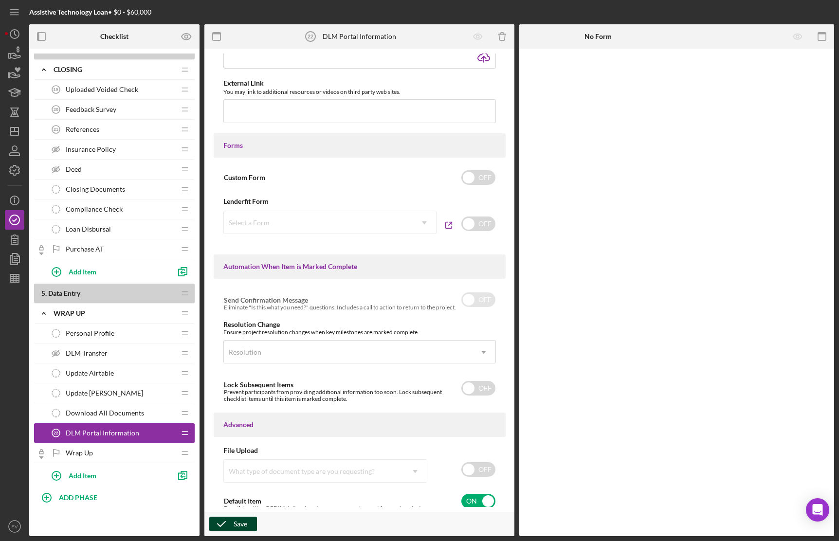
click at [238, 507] on div "Save" at bounding box center [240, 524] width 14 height 15
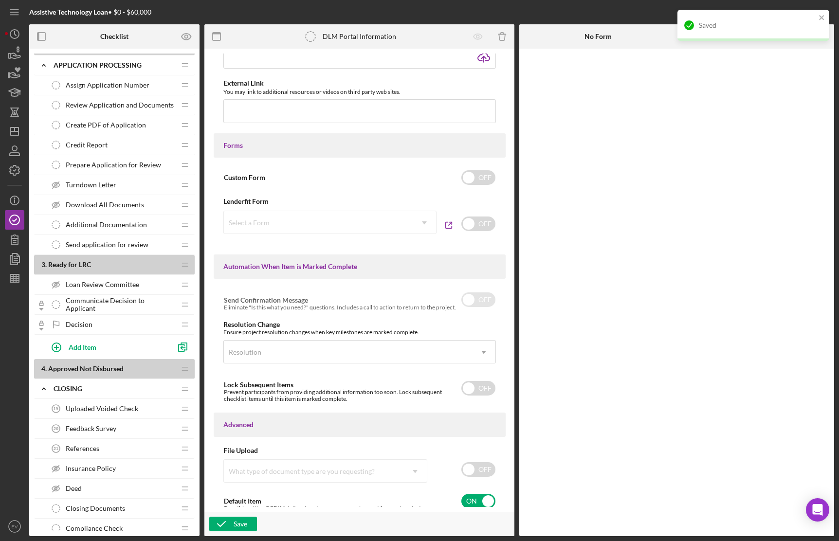
scroll to position [0, 0]
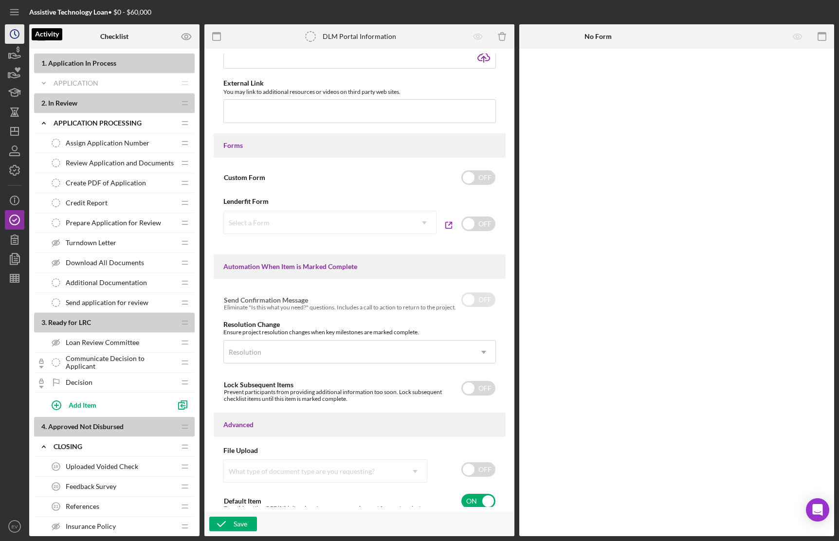
click at [12, 32] on icon "Icon/History" at bounding box center [14, 34] width 24 height 24
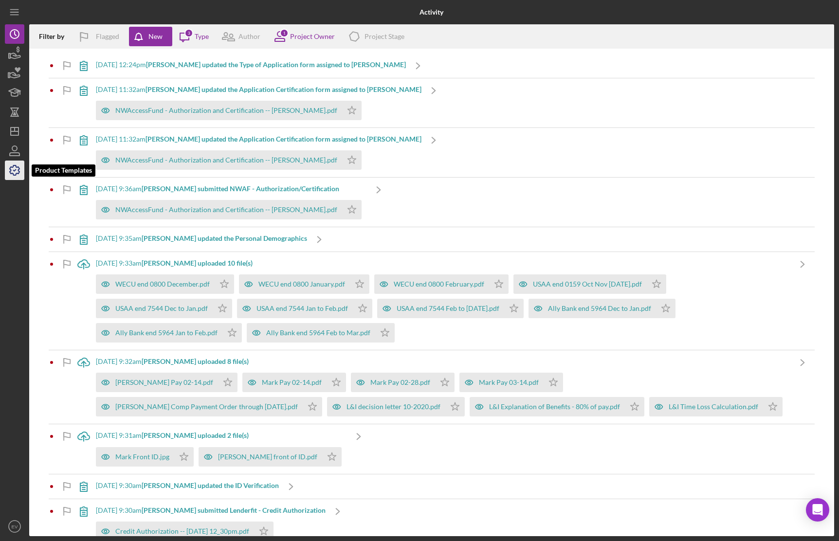
click at [20, 170] on icon "button" at bounding box center [14, 170] width 24 height 24
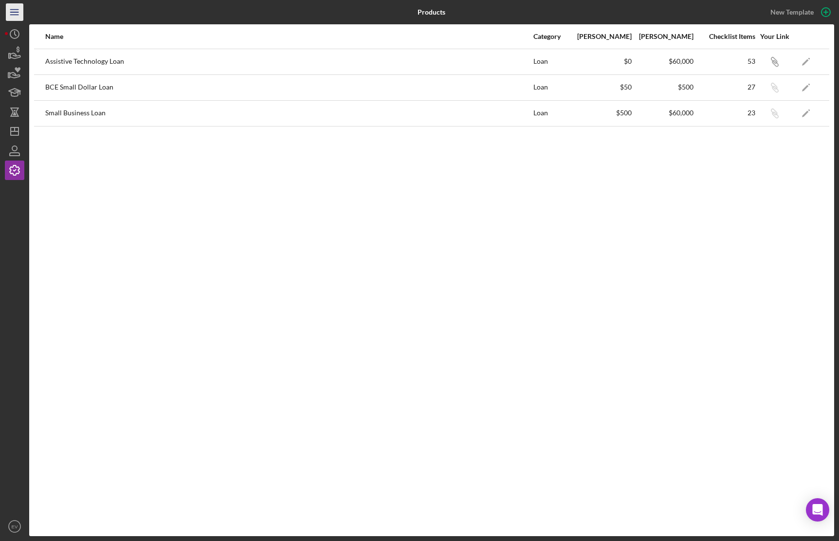
click at [14, 10] on line "button" at bounding box center [14, 10] width 8 height 0
